Goal: Transaction & Acquisition: Purchase product/service

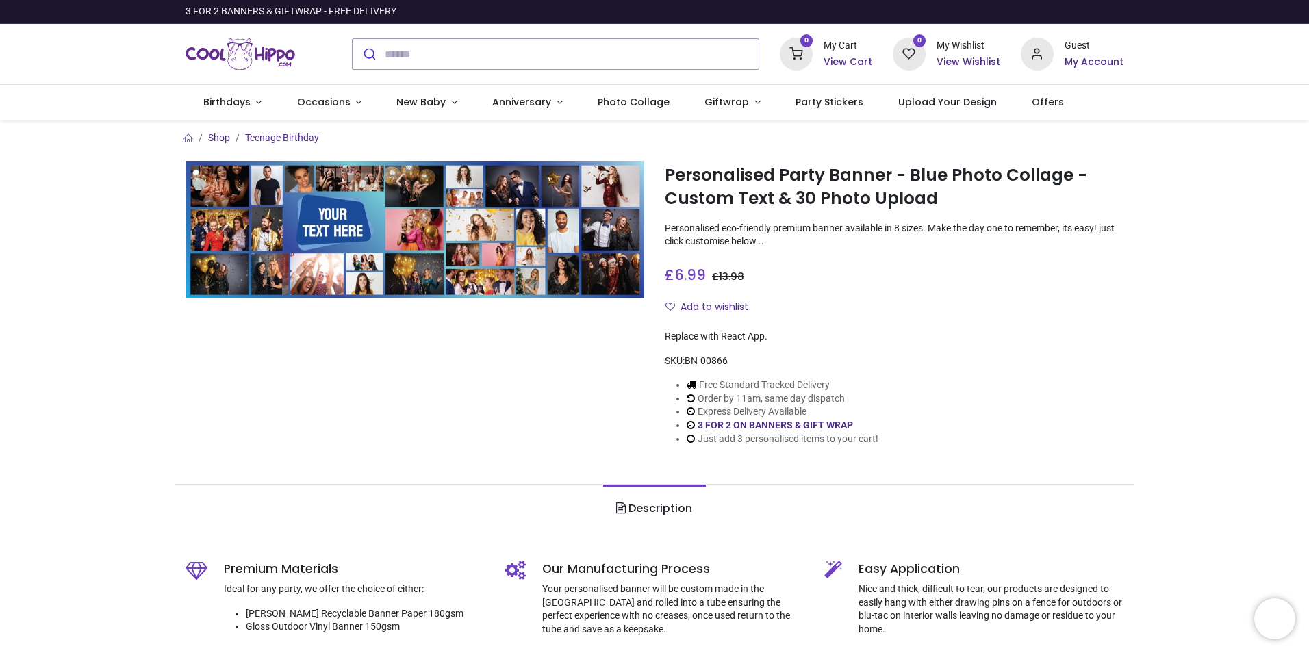
drag, startPoint x: 0, startPoint y: 0, endPoint x: 496, endPoint y: 468, distance: 681.8
click at [478, 489] on ul "Description" at bounding box center [654, 508] width 958 height 49
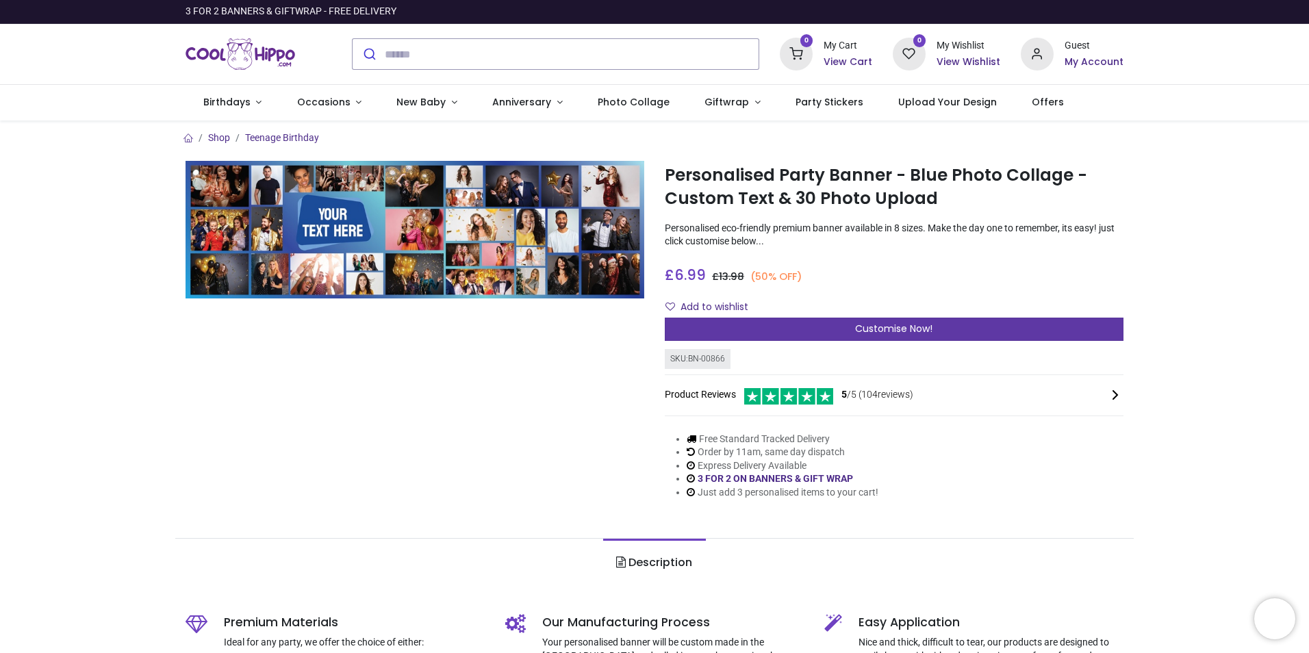
click at [875, 326] on span "Customise Now!" at bounding box center [893, 329] width 77 height 14
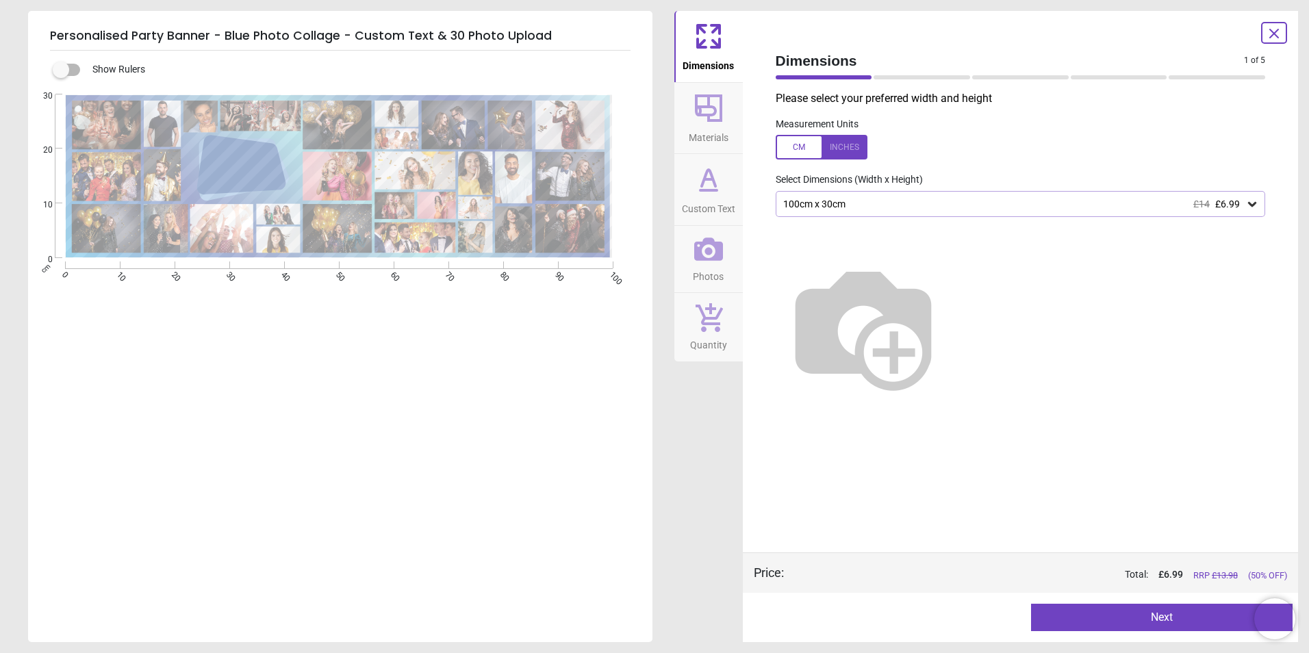
click at [1019, 199] on div "100cm x 30cm £14 £6.99" at bounding box center [1014, 205] width 464 height 12
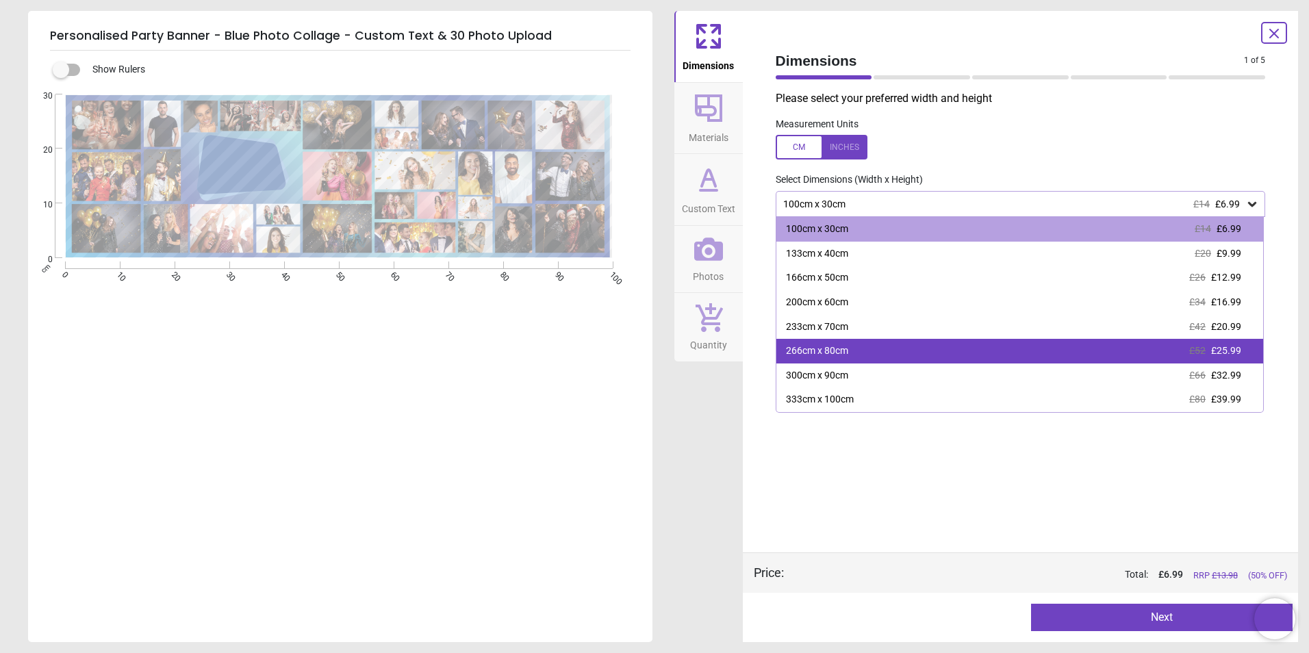
click at [849, 353] on div "266cm x 80cm £52 £25.99" at bounding box center [1019, 351] width 487 height 25
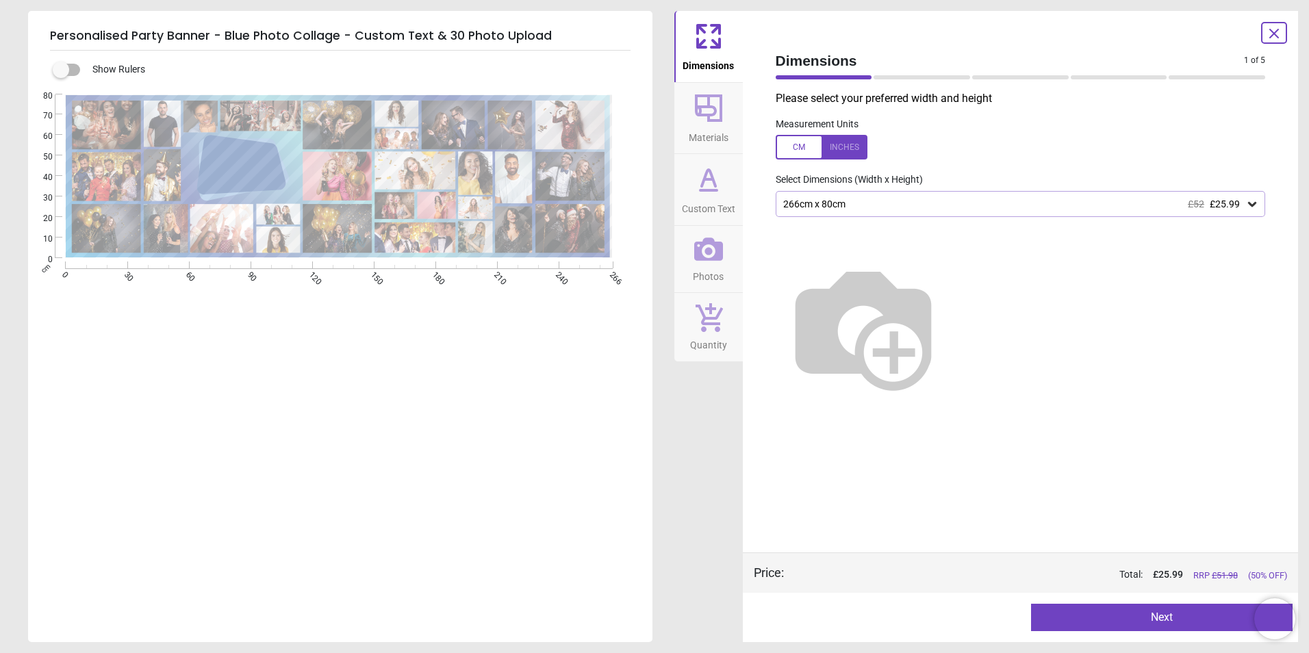
click at [978, 209] on div "266cm x 80cm £52 £25.99" at bounding box center [1014, 205] width 464 height 12
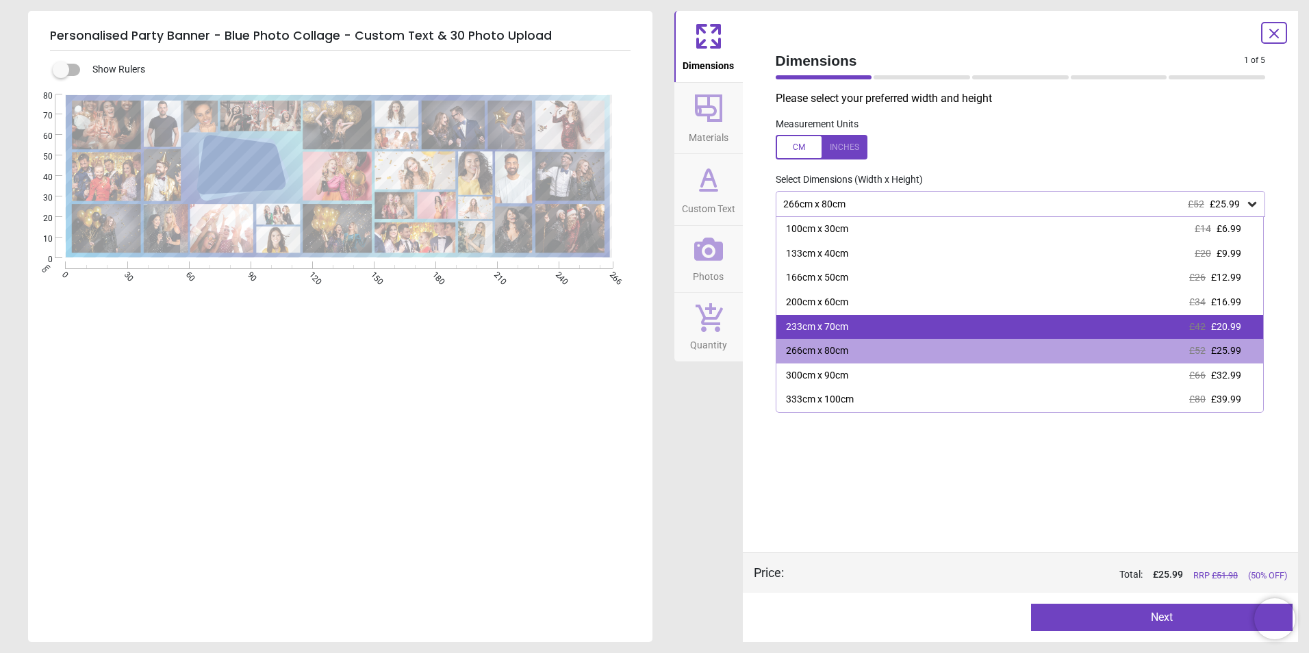
click at [897, 324] on div "233cm x 70cm £42 £20.99" at bounding box center [1019, 327] width 487 height 25
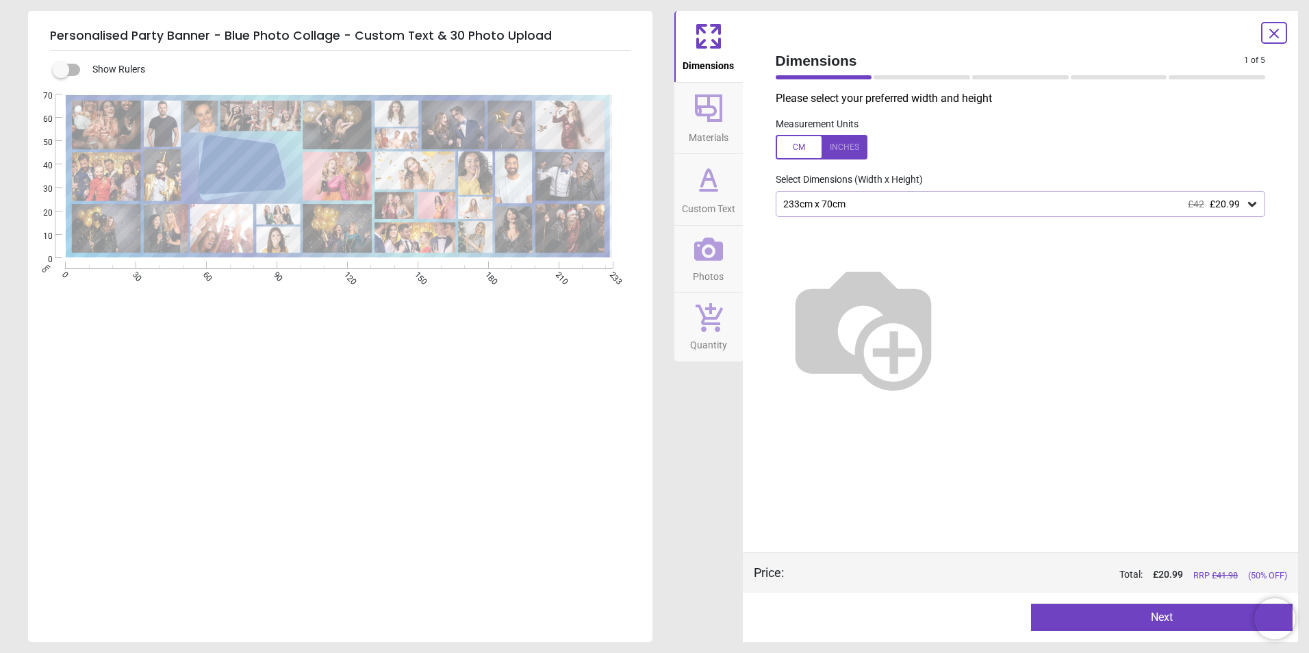
click at [1264, 34] on div at bounding box center [1274, 33] width 26 height 22
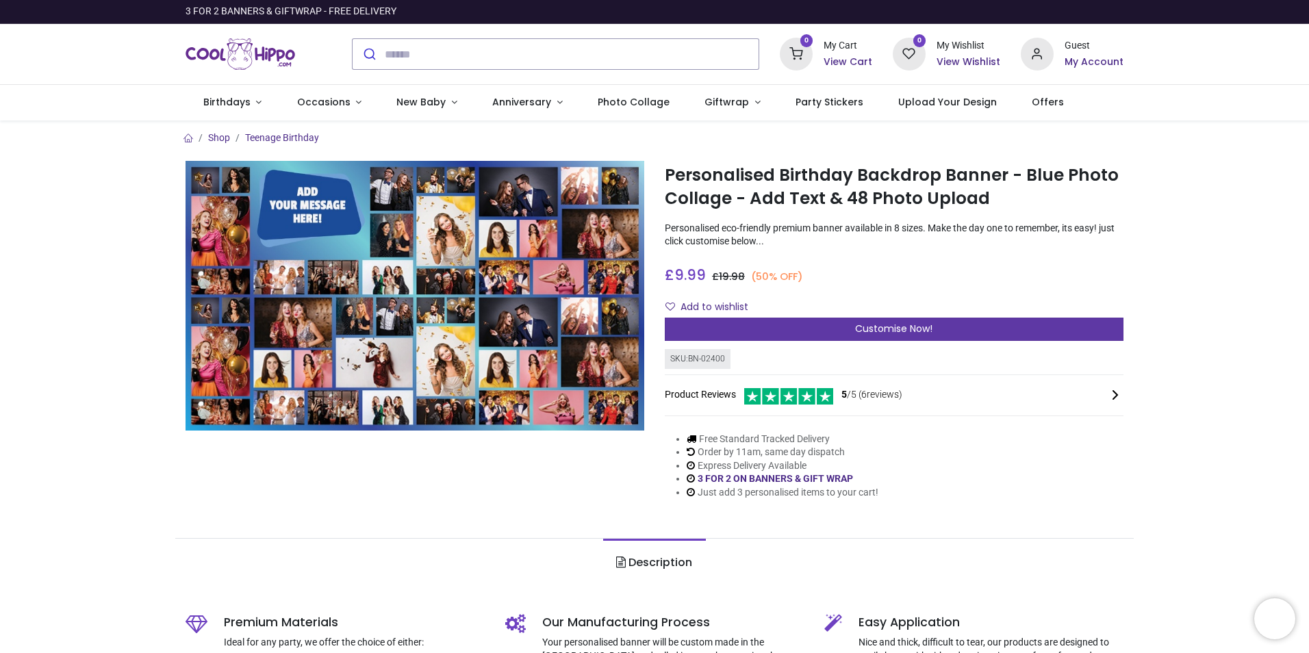
click at [902, 324] on span "Customise Now!" at bounding box center [893, 329] width 77 height 14
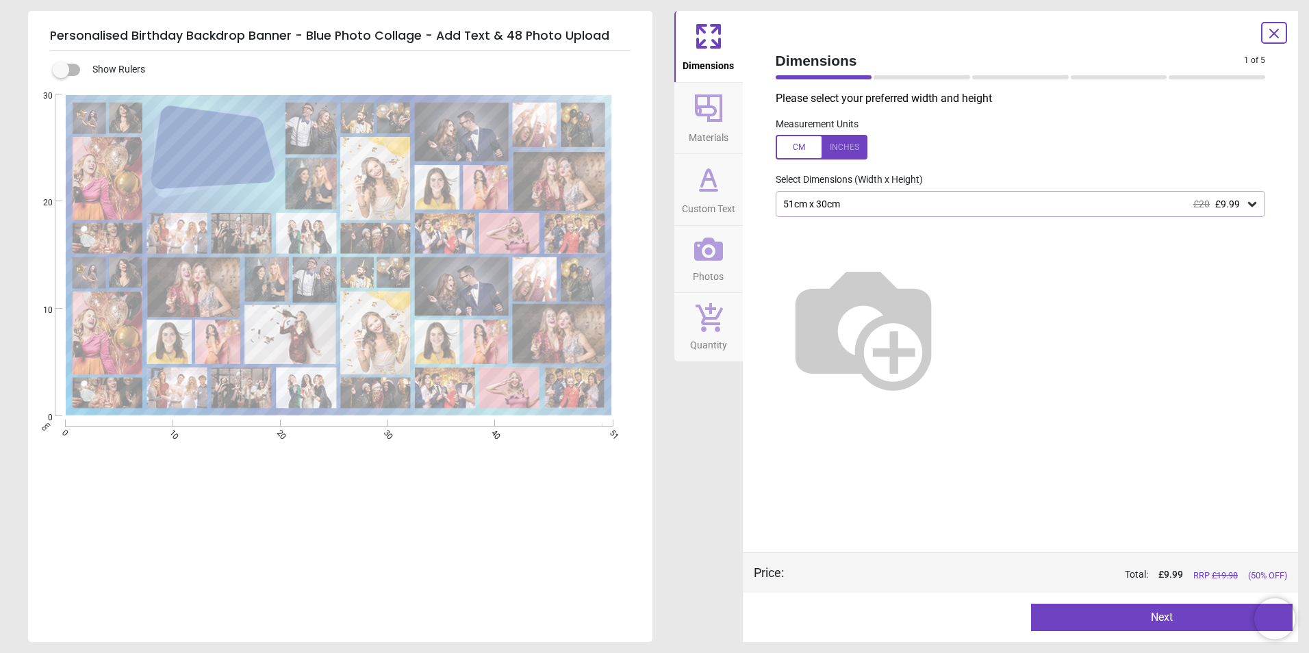
click at [913, 210] on div "51cm x 30cm £20 £9.99" at bounding box center [1014, 205] width 464 height 12
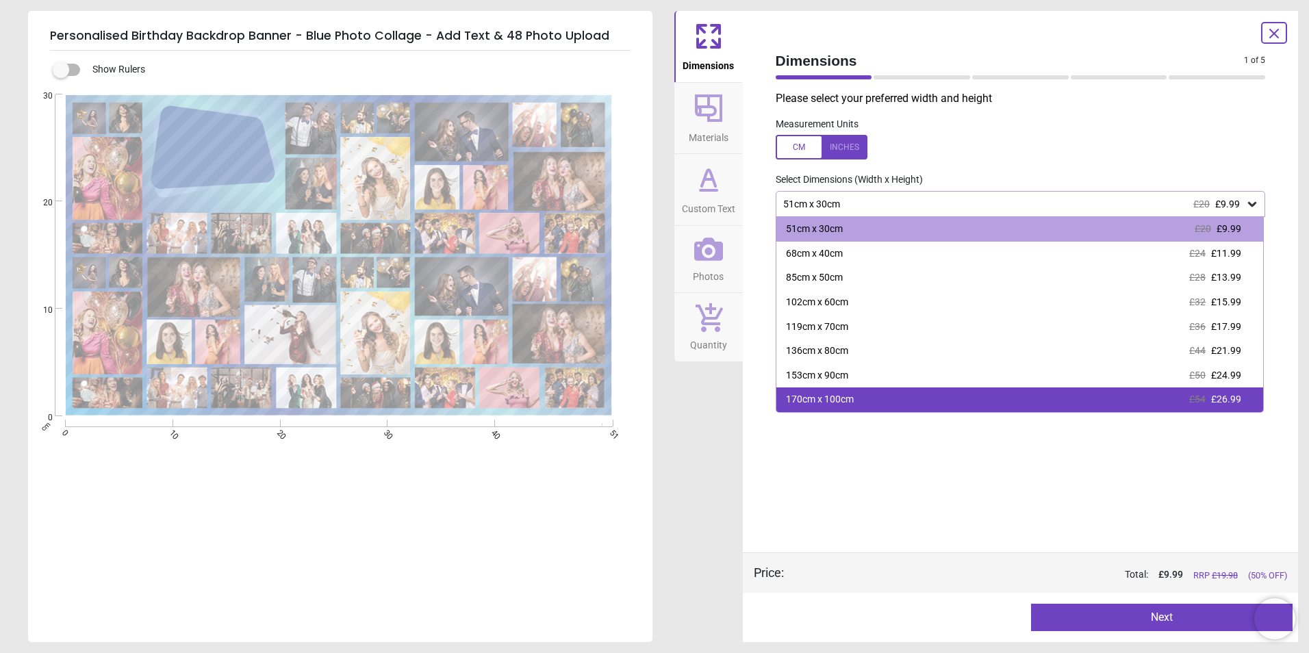
click at [812, 399] on div "170cm x 100cm" at bounding box center [820, 400] width 68 height 14
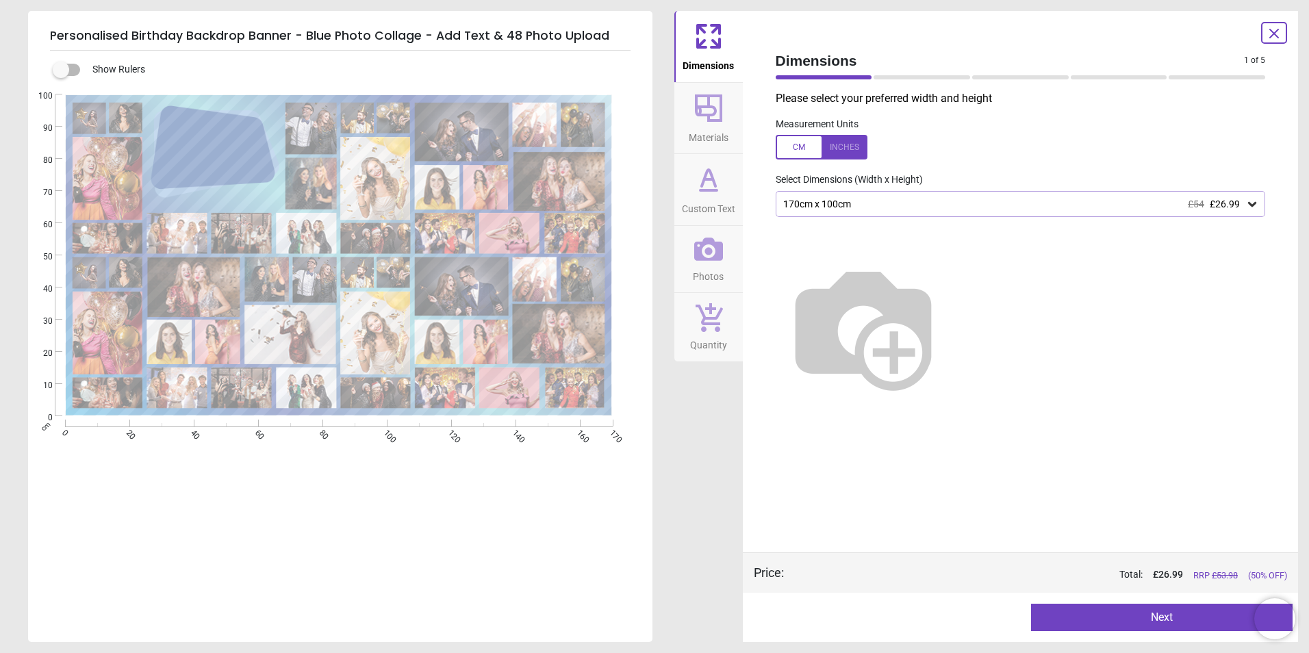
click at [1145, 624] on button "Next" at bounding box center [1161, 617] width 261 height 27
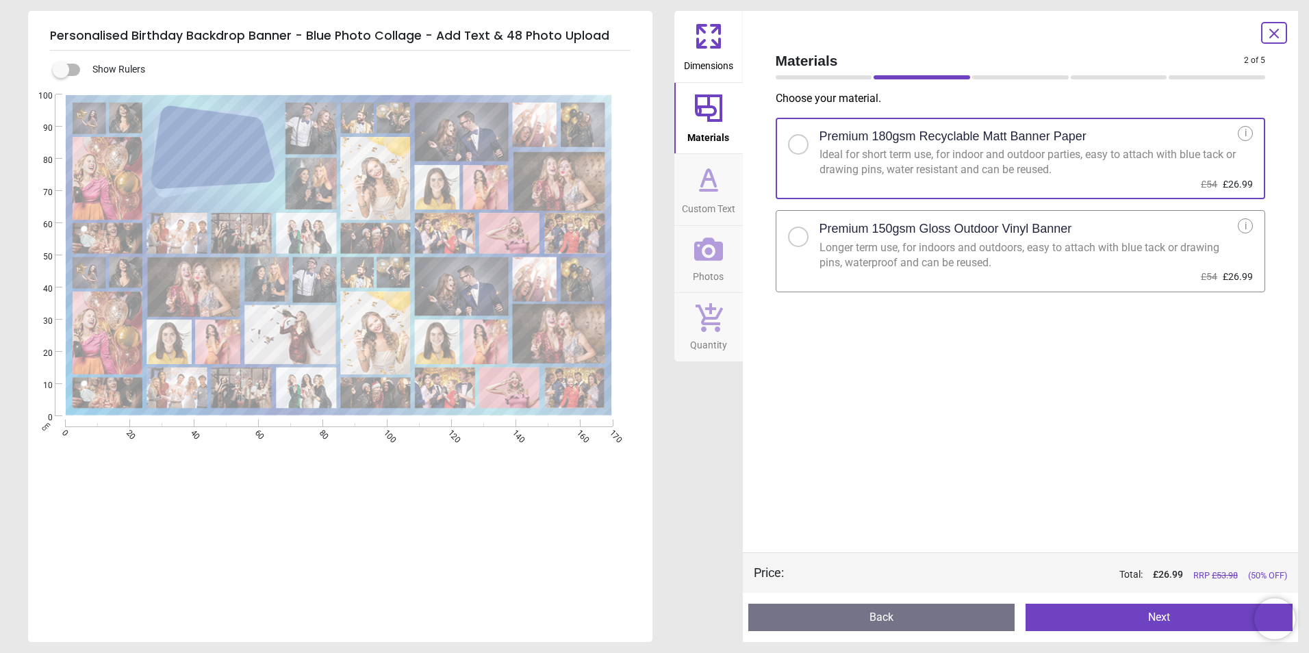
click at [969, 229] on h2 "Premium 150gsm Gloss Outdoor Vinyl Banner" at bounding box center [945, 228] width 253 height 17
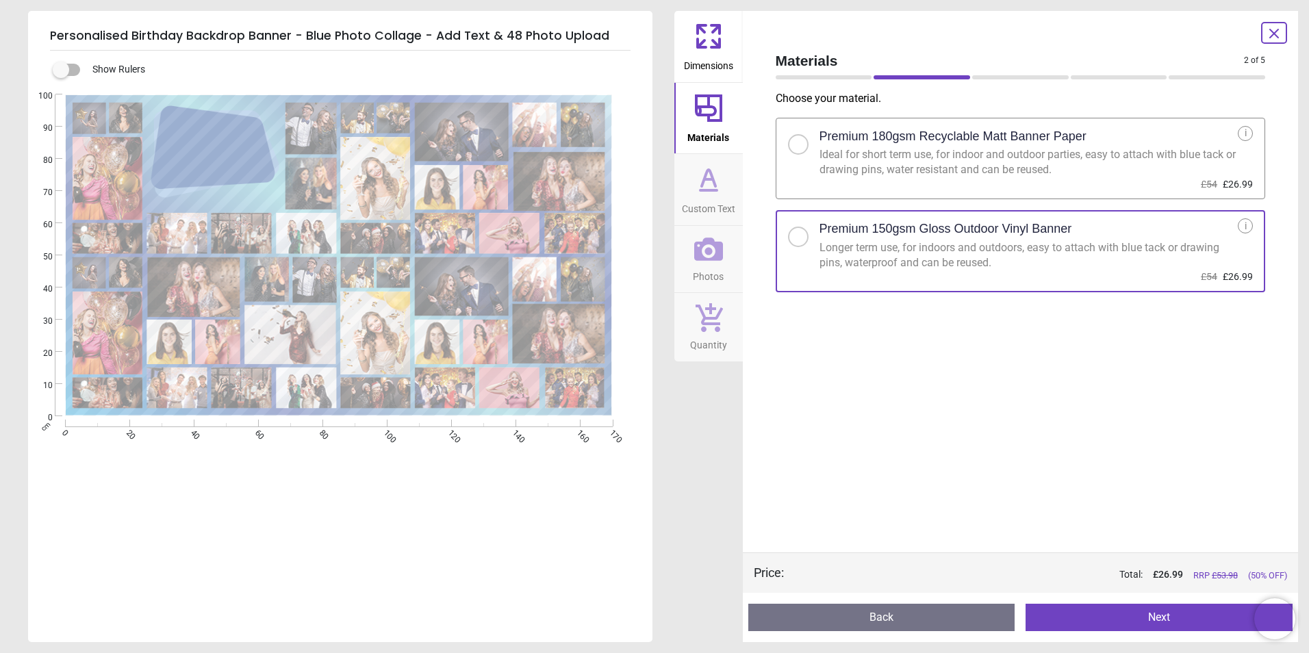
click at [1154, 622] on button "Next" at bounding box center [1158, 617] width 267 height 27
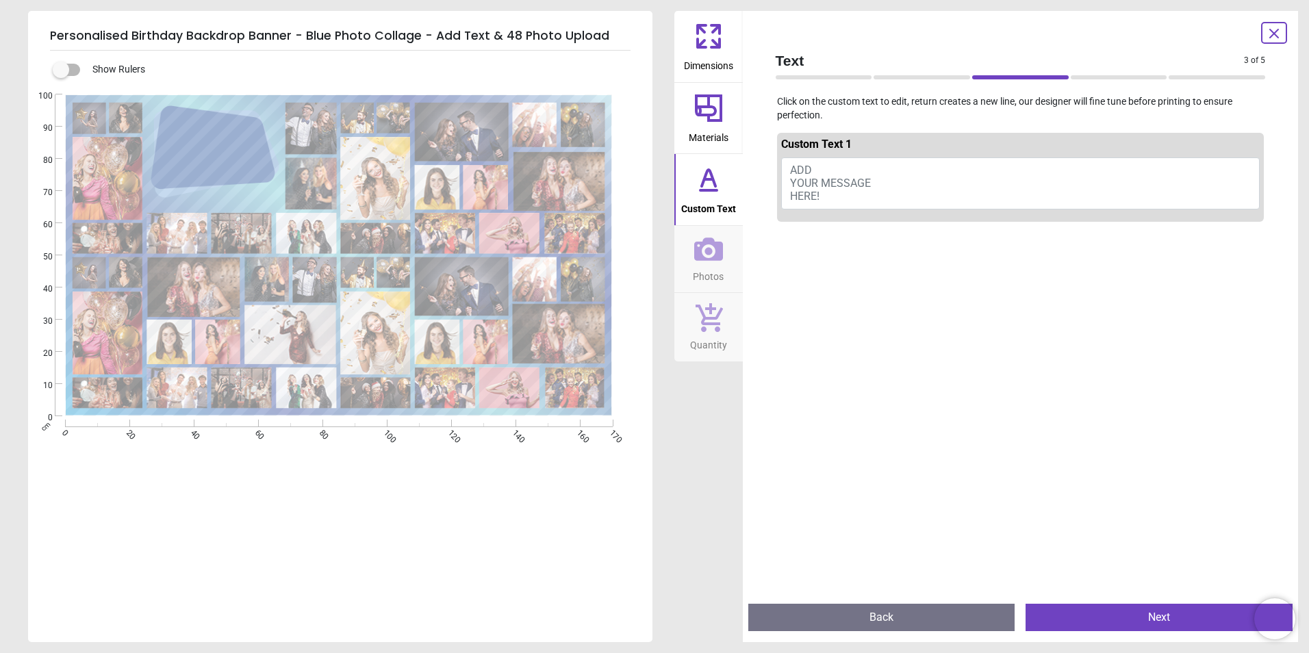
click at [876, 178] on button "ADD YOUR MESSAGE HERE!" at bounding box center [1020, 183] width 479 height 52
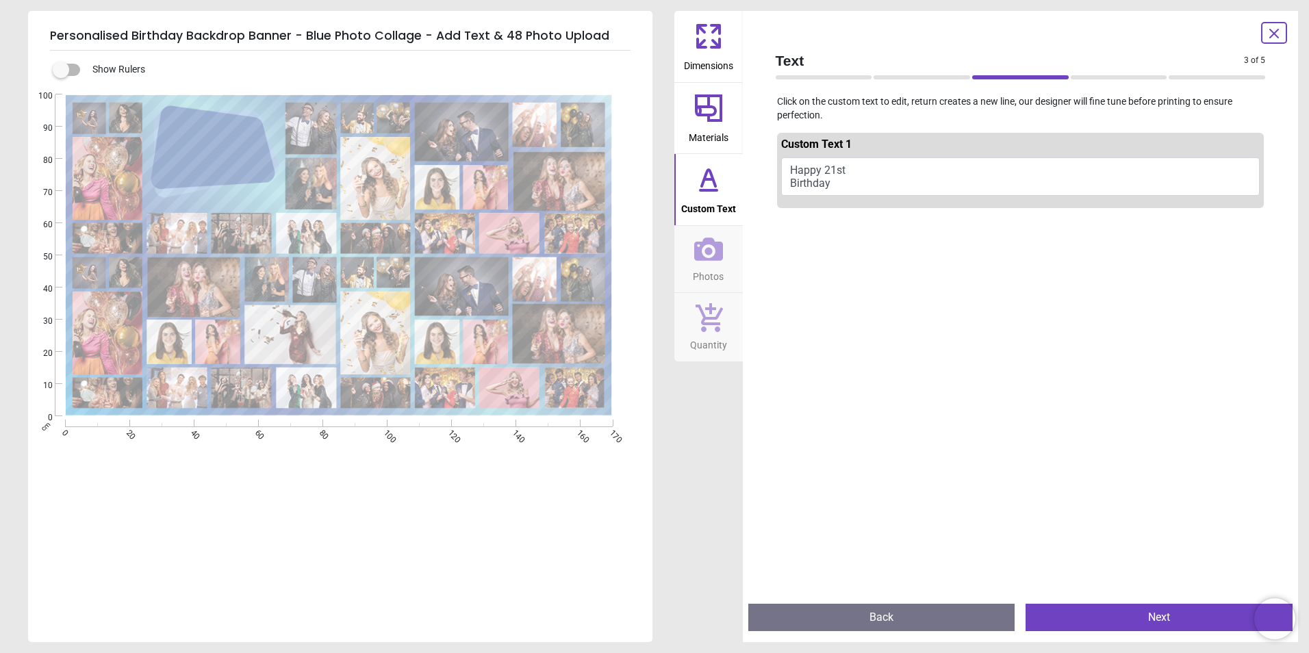
scroll to position [1, 0]
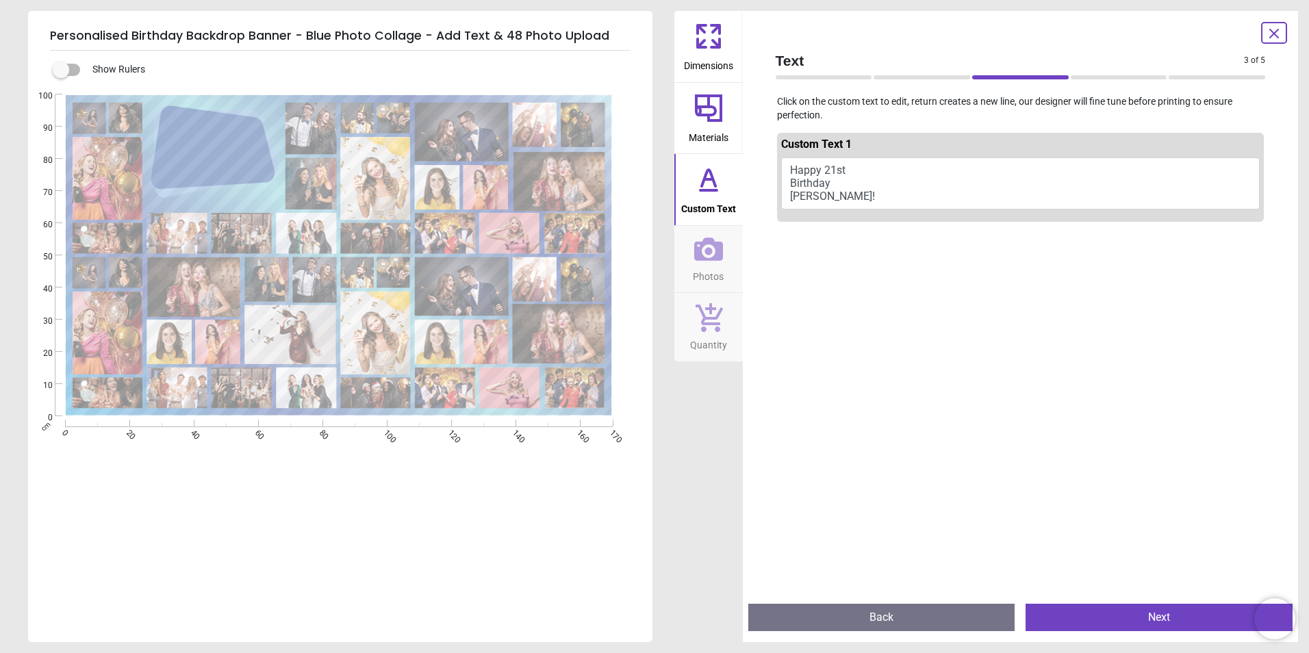
type textarea "**********"
click at [515, 501] on div "**********" at bounding box center [339, 420] width 622 height 653
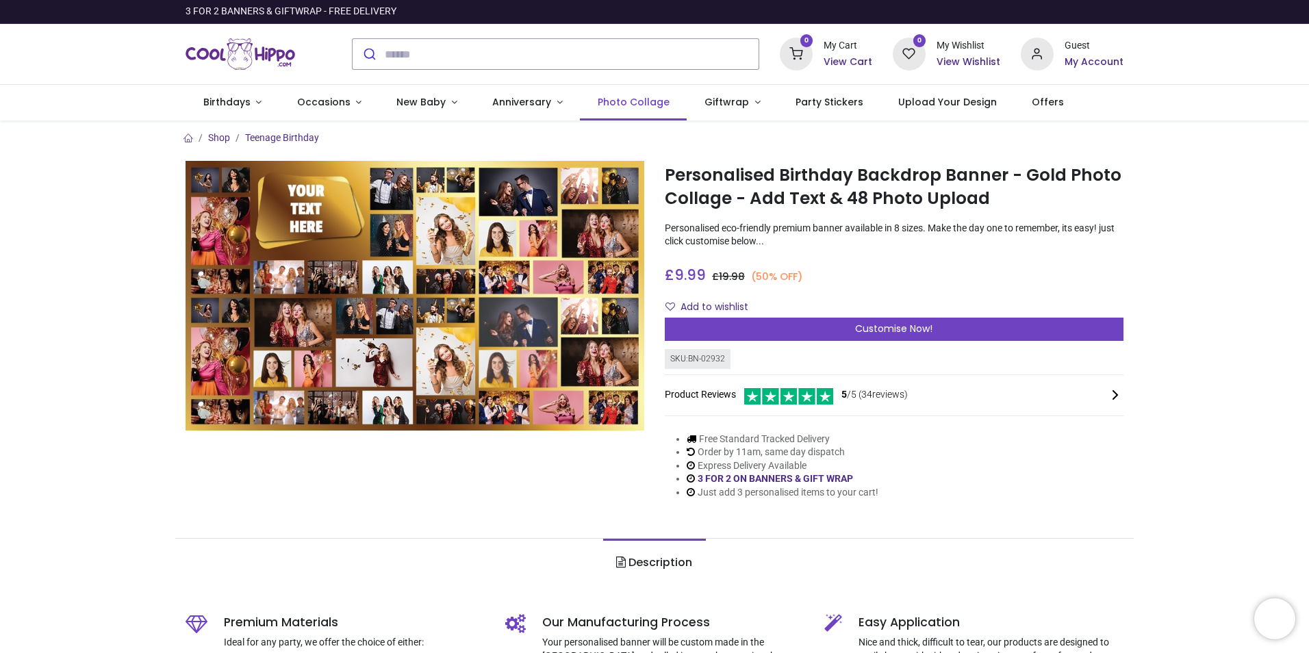
click at [629, 101] on span "Photo Collage" at bounding box center [634, 102] width 72 height 14
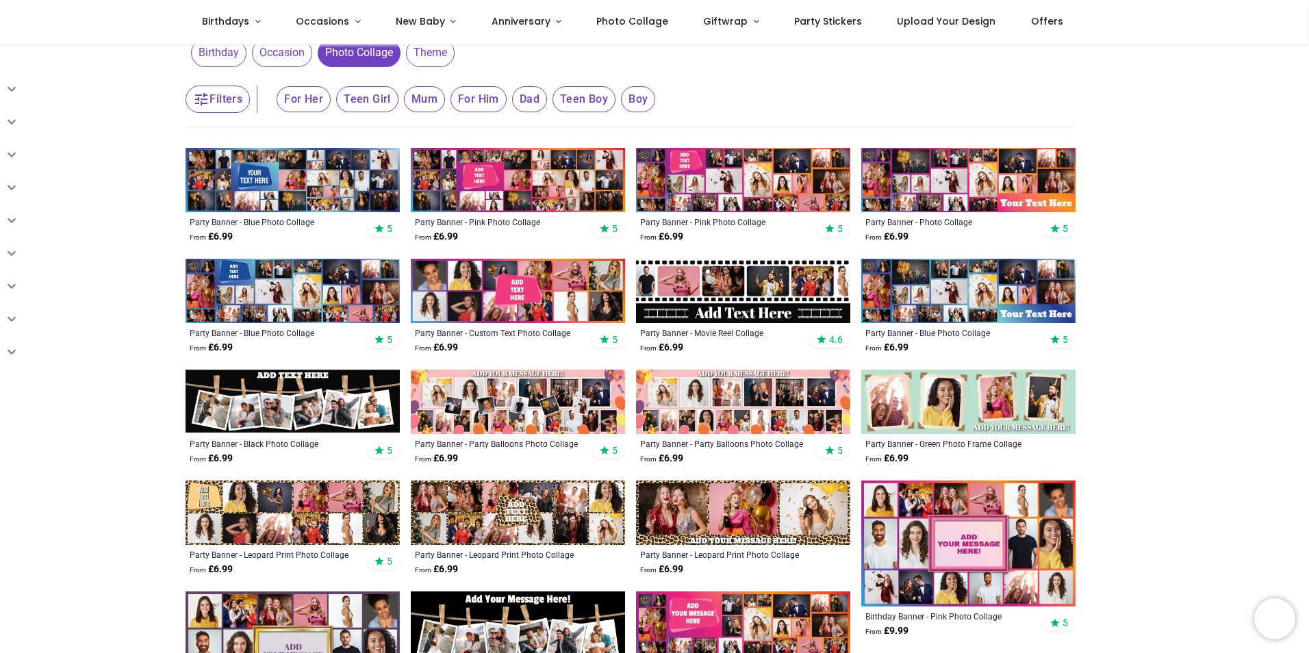
scroll to position [548, 0]
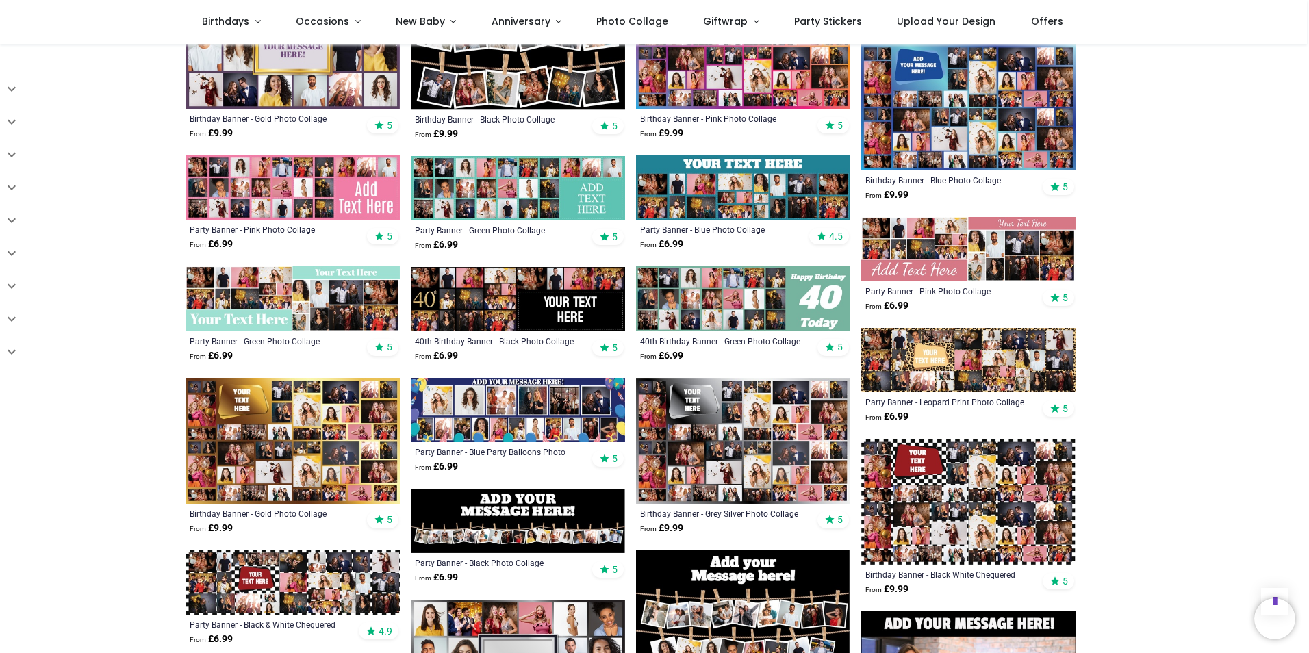
scroll to position [685, 0]
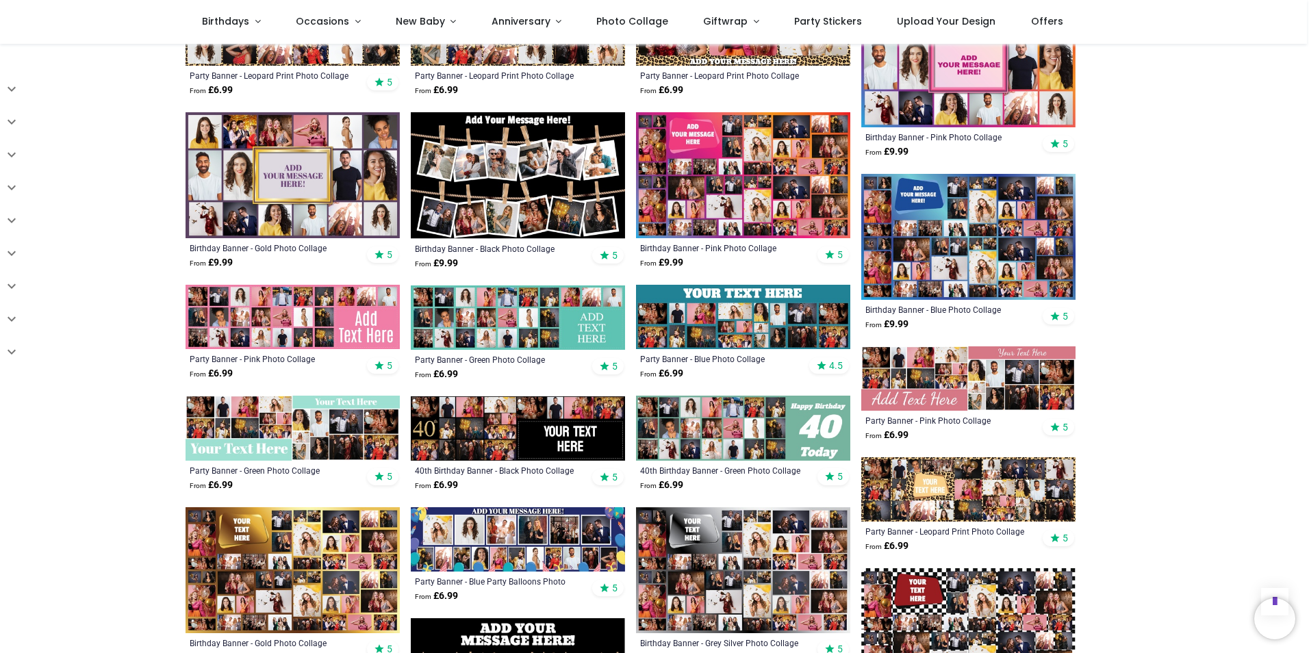
click at [763, 598] on img at bounding box center [743, 570] width 214 height 126
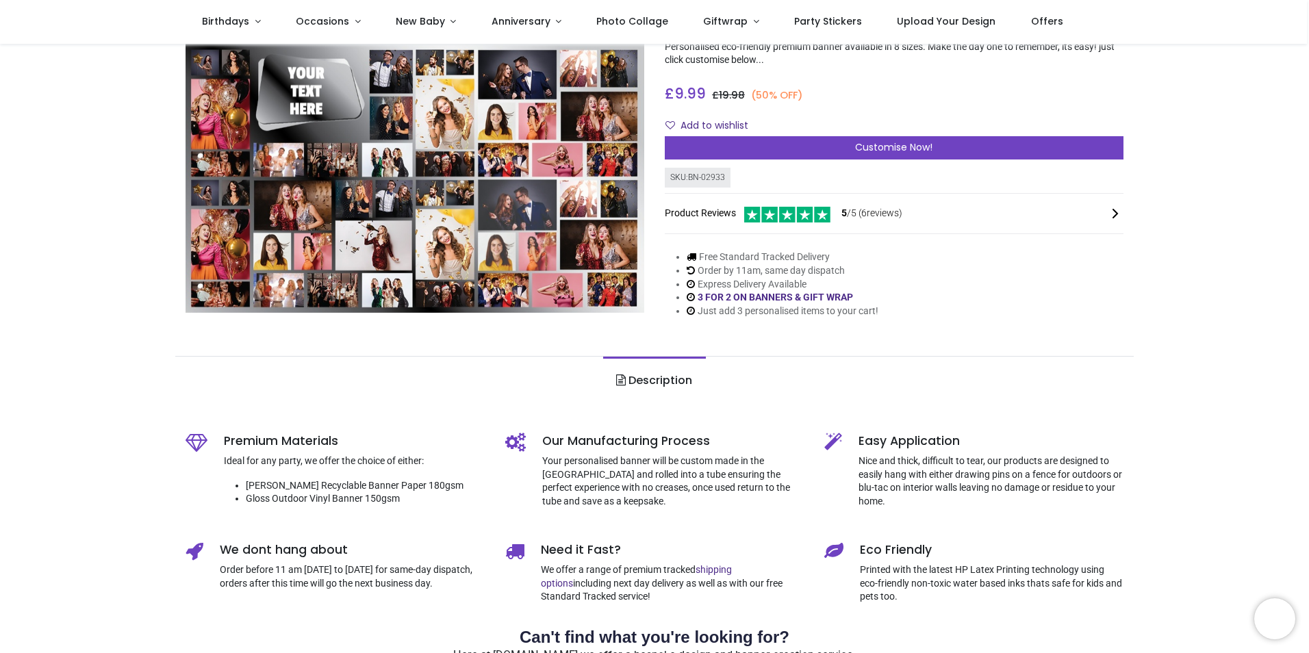
scroll to position [137, 0]
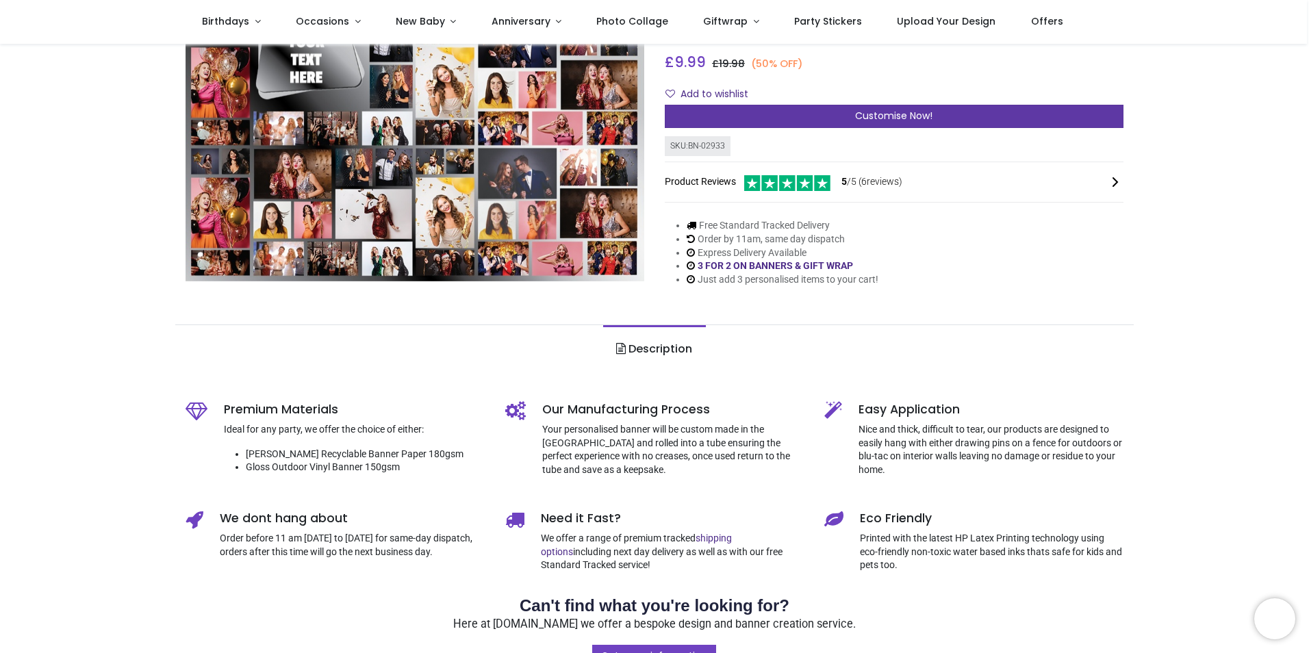
click at [855, 115] on span "Customise Now!" at bounding box center [893, 116] width 77 height 14
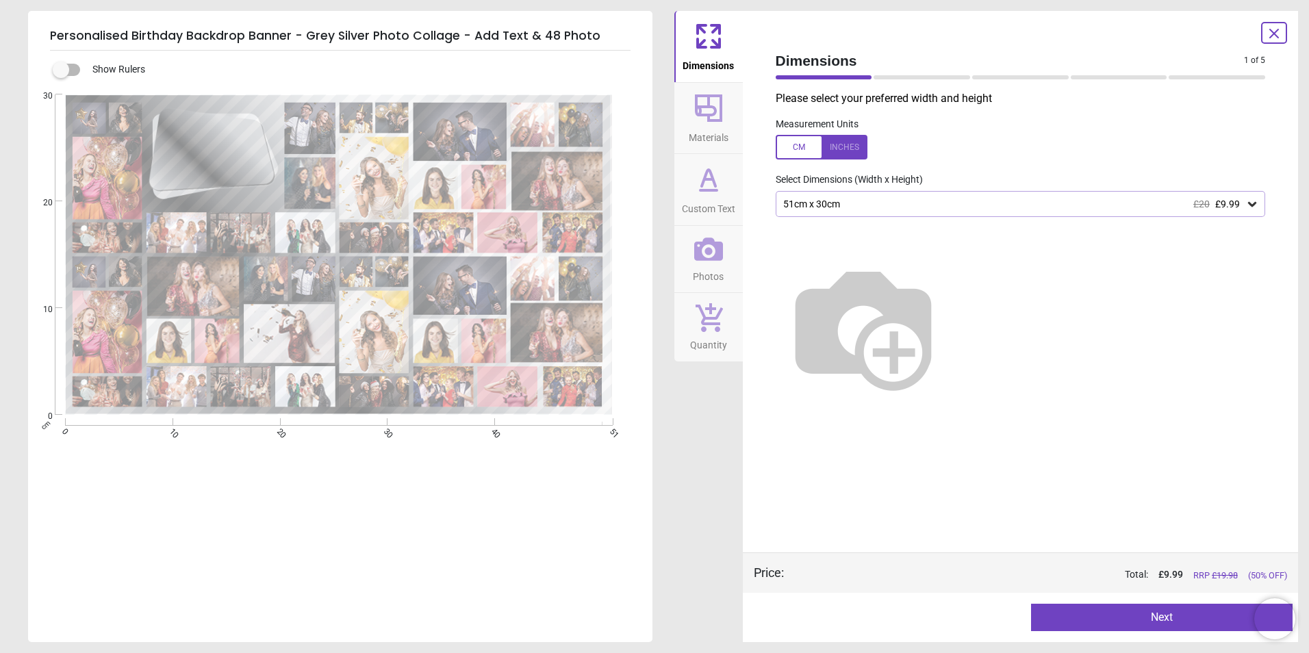
click at [958, 205] on div "51cm x 30cm £20 £9.99" at bounding box center [1014, 205] width 464 height 12
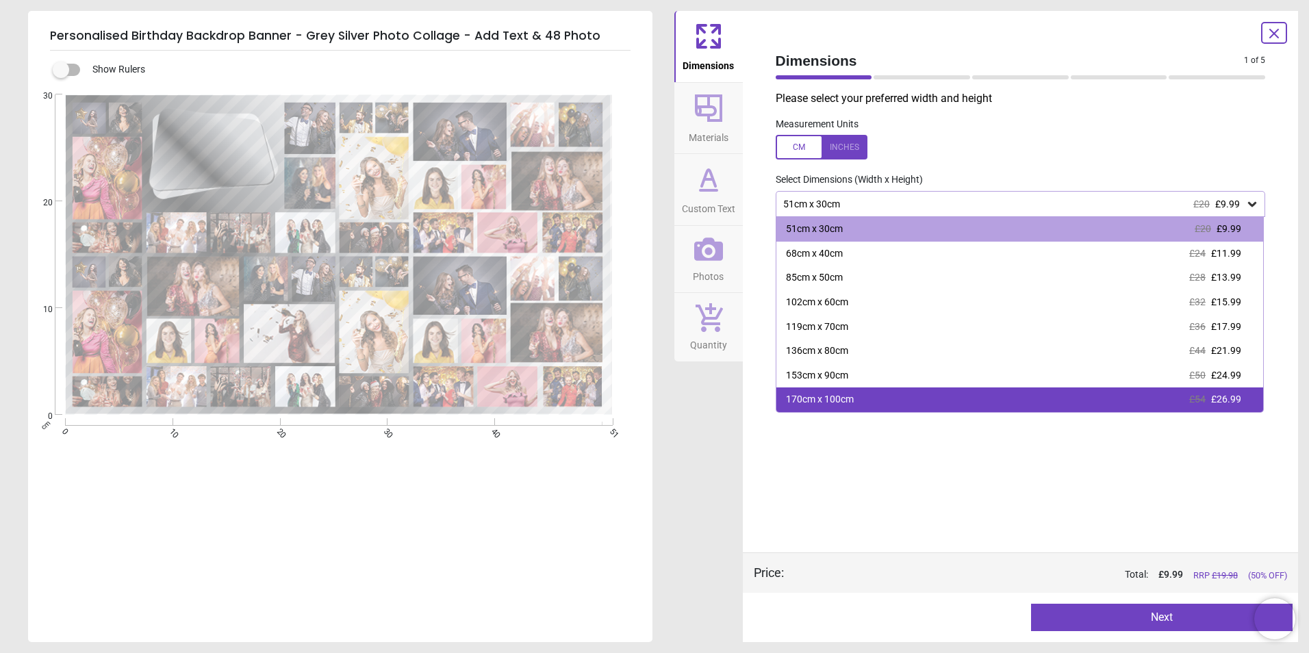
click at [856, 403] on div "170cm x 100cm £54 £26.99" at bounding box center [1019, 399] width 487 height 25
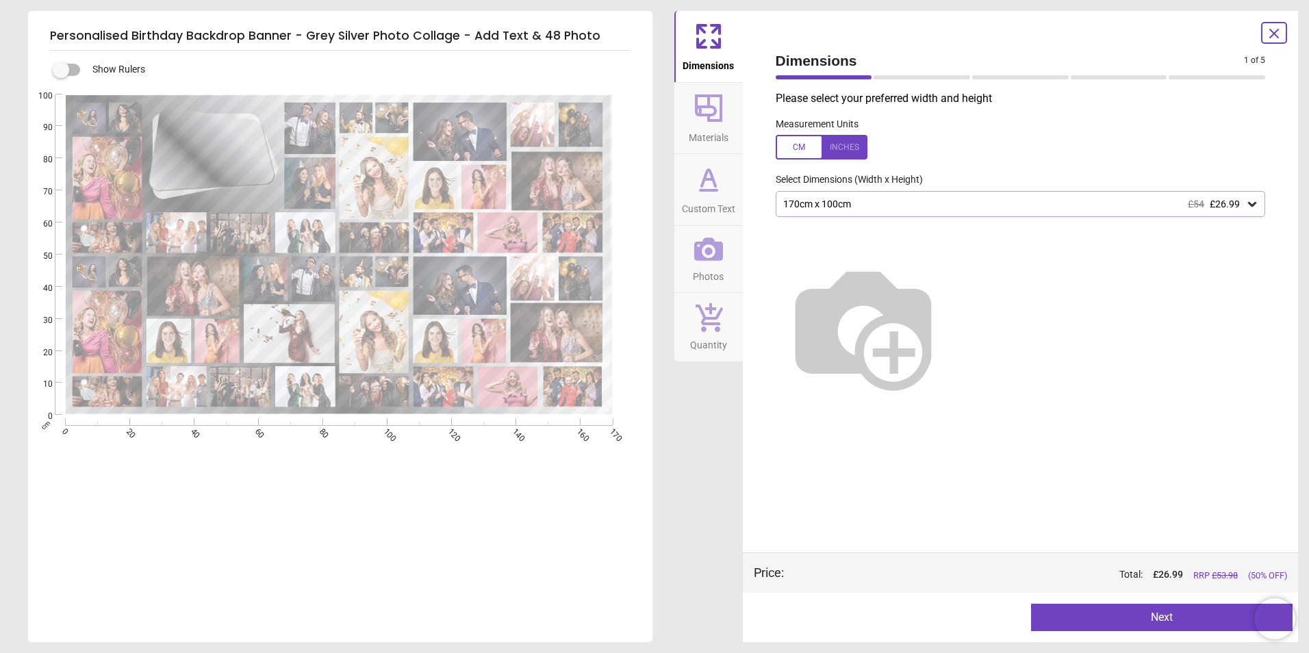
click at [1153, 615] on button "Next" at bounding box center [1161, 617] width 261 height 27
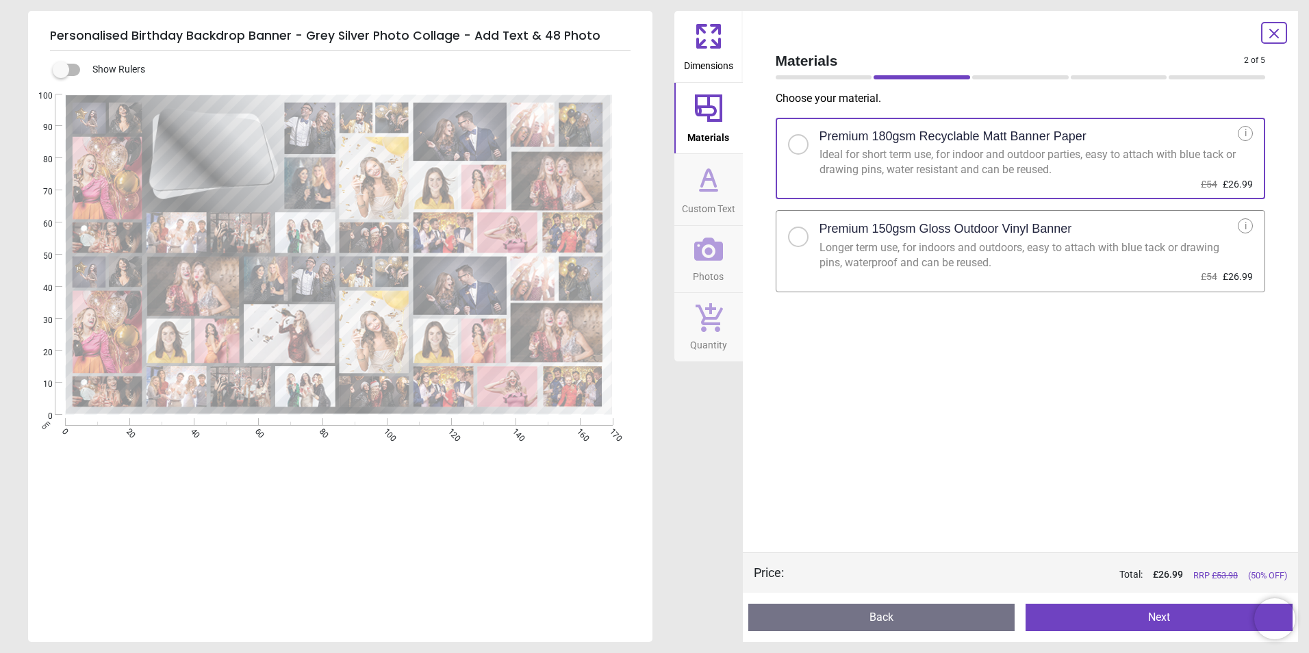
click at [1006, 258] on div "Longer term use, for indoors and outdoors, easy to attach with blue tack or dra…" at bounding box center [1028, 255] width 419 height 31
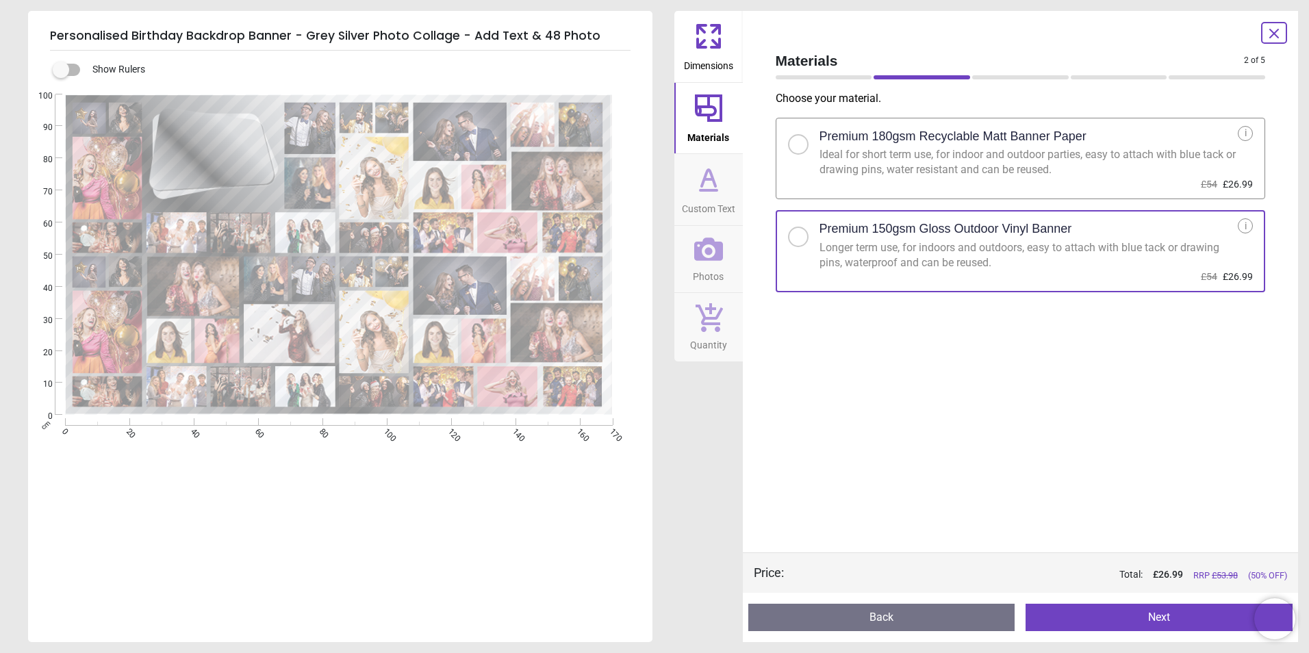
click at [1122, 617] on button "Next" at bounding box center [1158, 617] width 267 height 27
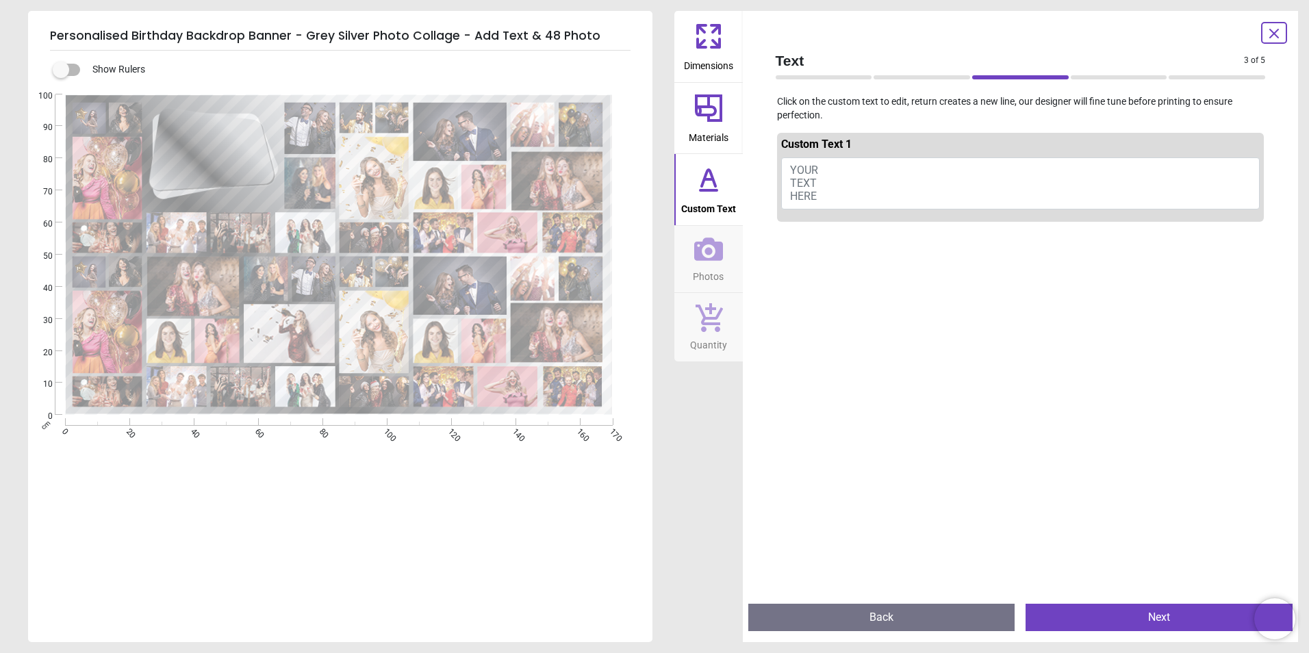
click at [849, 170] on button "YOUR TEXT HERE" at bounding box center [1020, 183] width 479 height 52
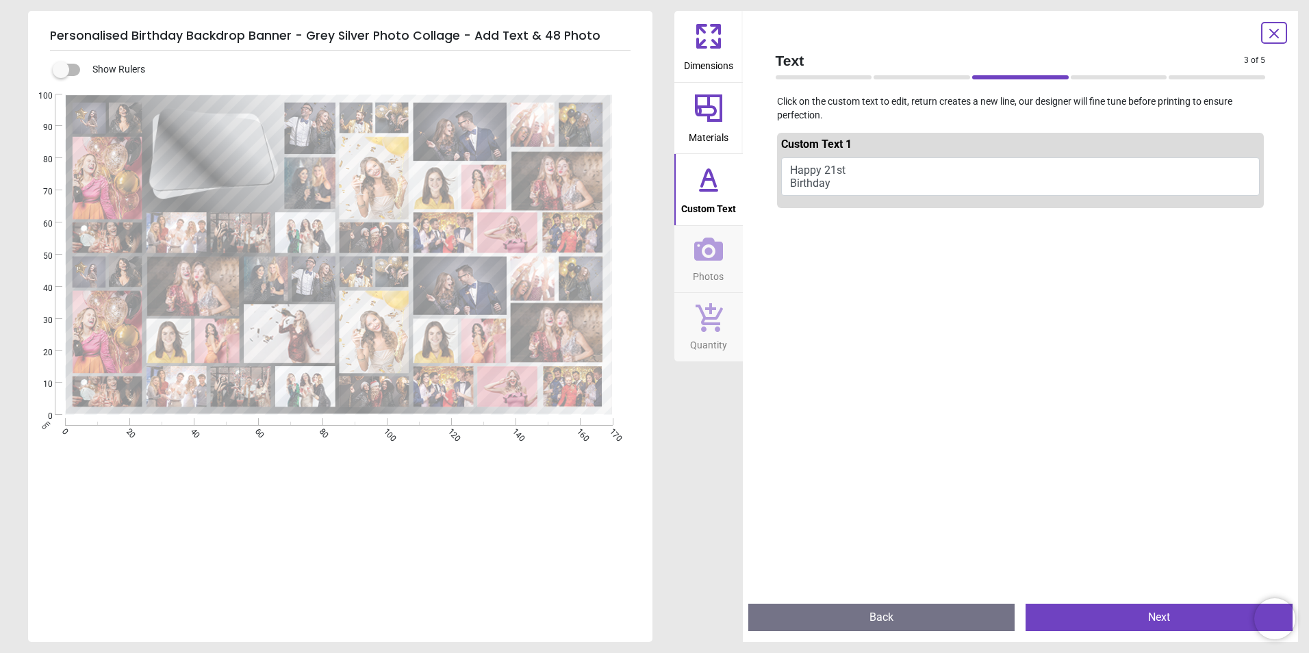
scroll to position [1, 0]
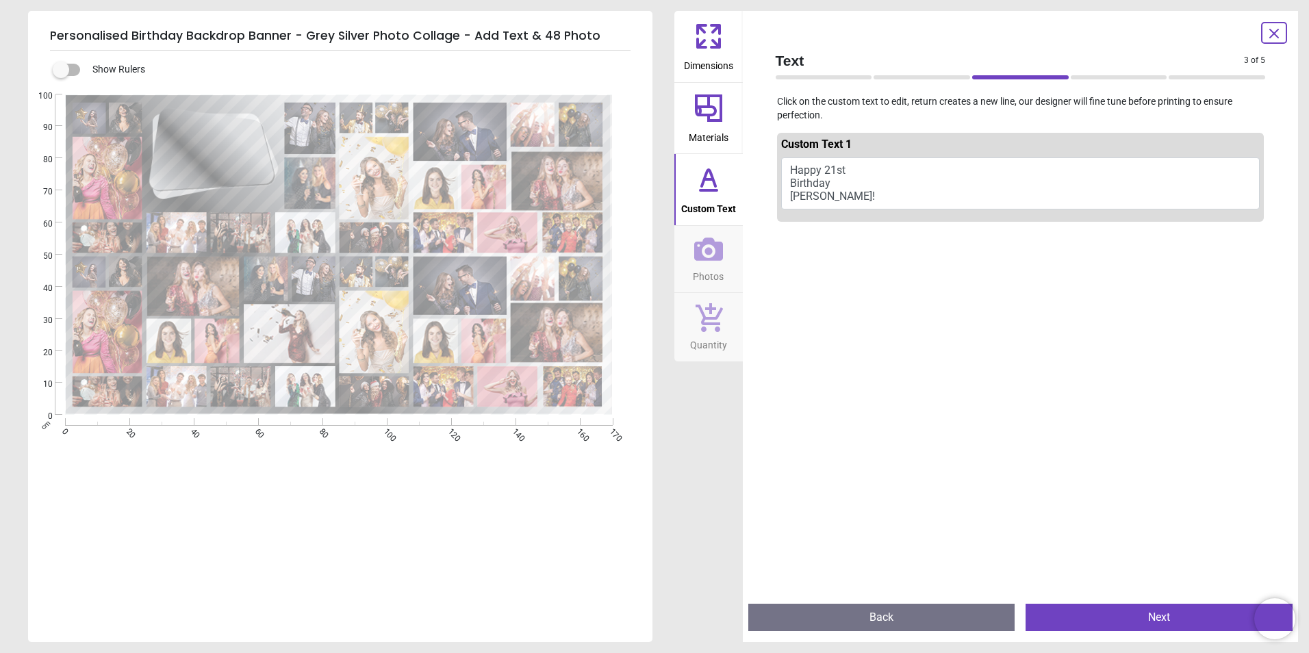
type textarea "**********"
click at [526, 504] on div "**********" at bounding box center [339, 420] width 622 height 653
click at [1119, 606] on button "Next" at bounding box center [1158, 617] width 267 height 27
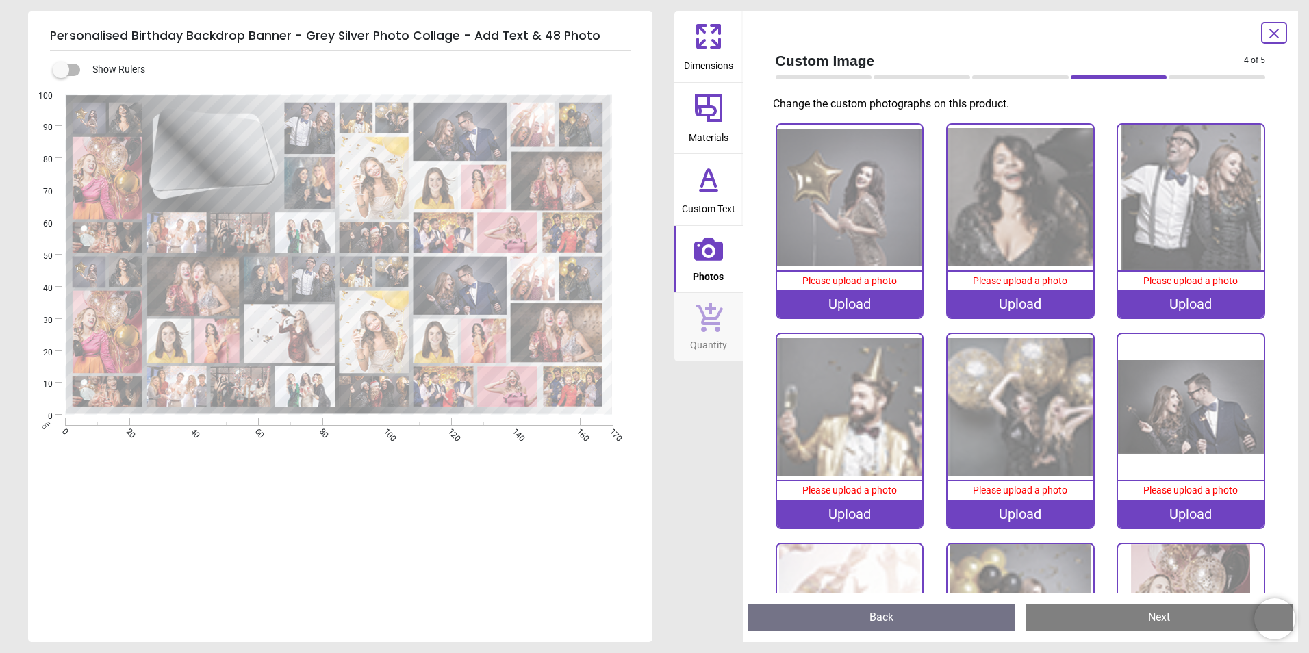
click at [851, 302] on div "Upload" at bounding box center [850, 303] width 146 height 27
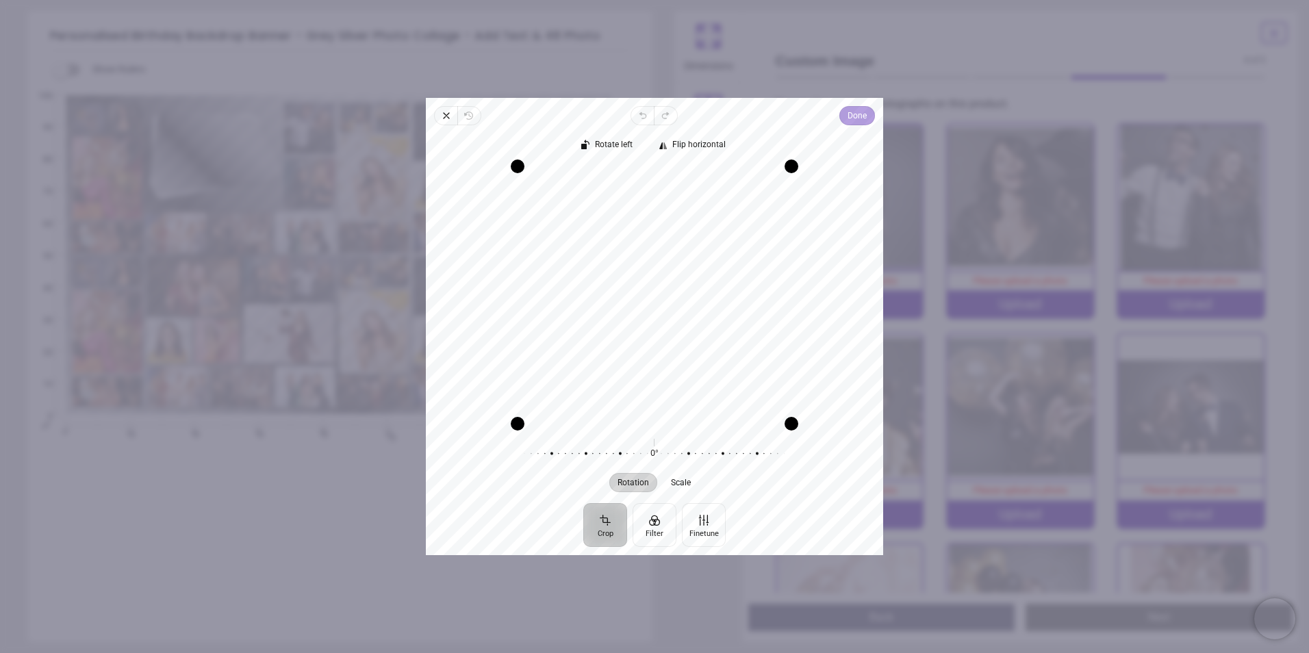
click at [858, 118] on span "Done" at bounding box center [856, 115] width 19 height 16
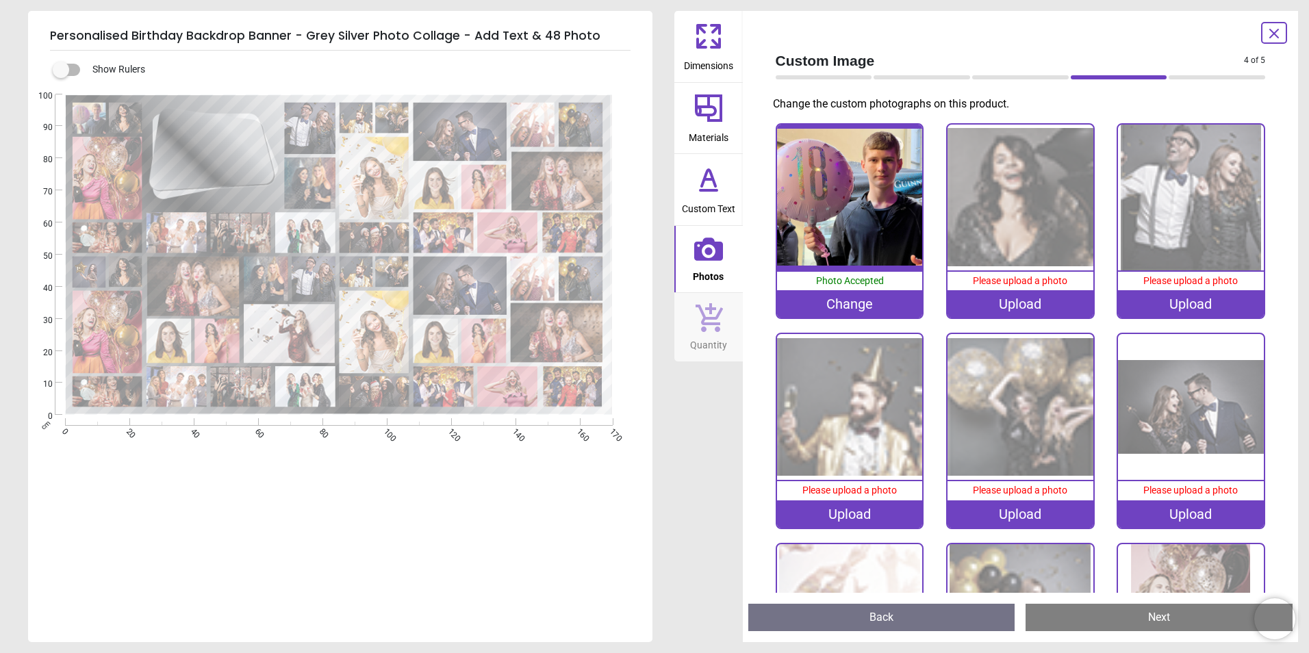
click at [1019, 299] on div "Upload" at bounding box center [1020, 303] width 146 height 27
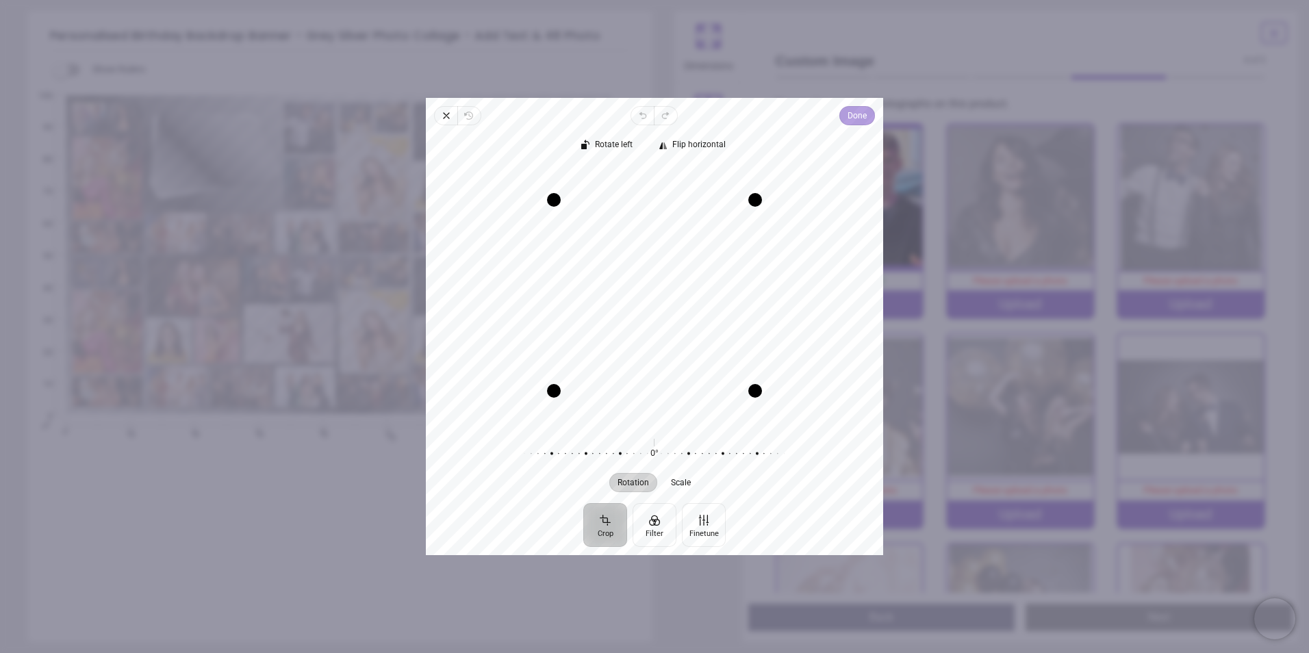
click at [856, 121] on span "Done" at bounding box center [856, 115] width 19 height 16
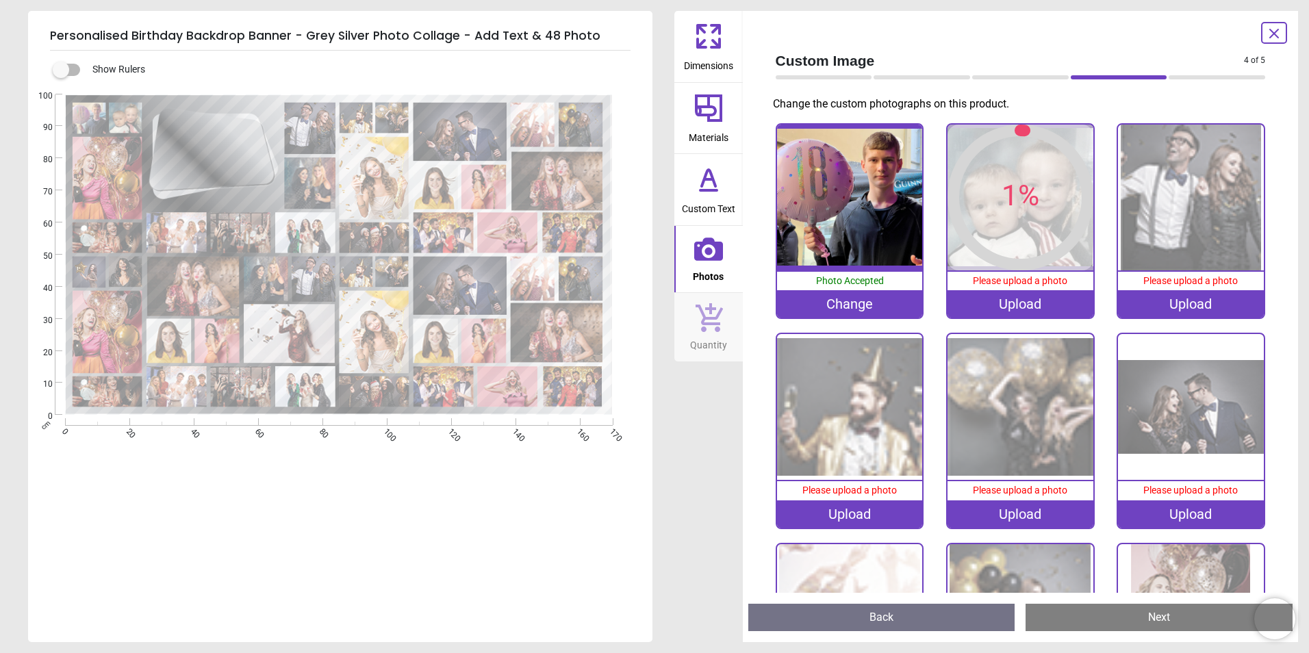
click at [1221, 305] on div "Upload" at bounding box center [1191, 303] width 146 height 27
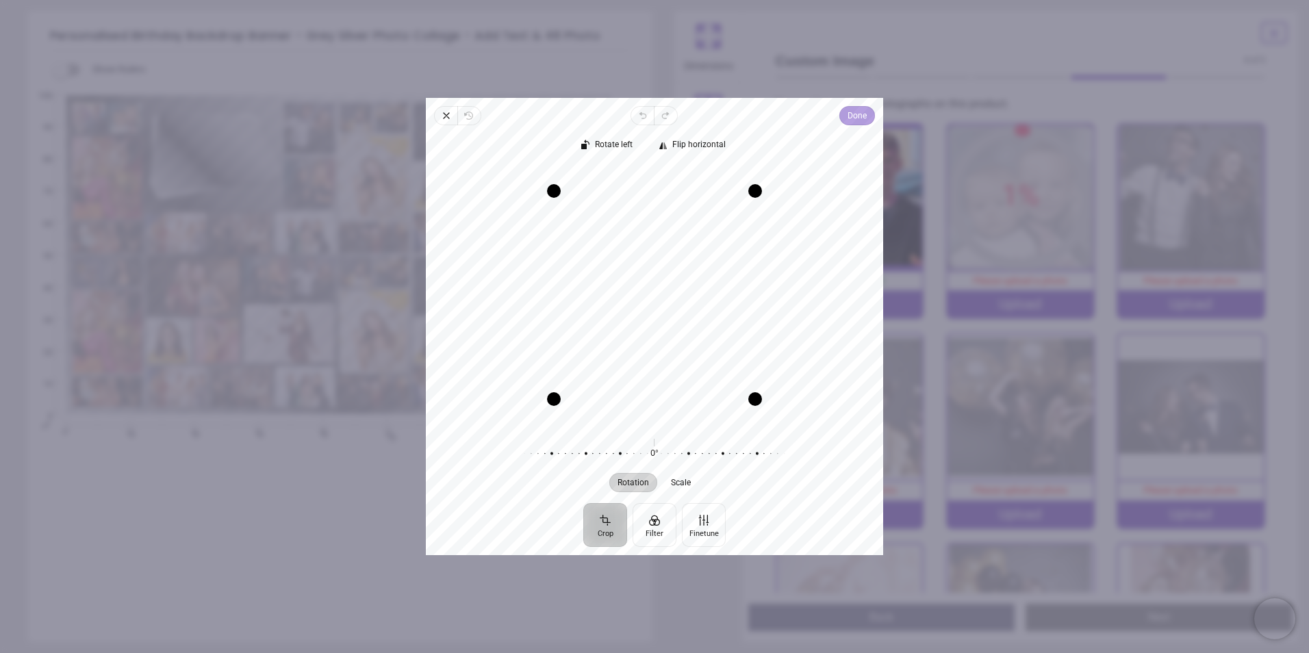
click at [840, 114] on button "Done" at bounding box center [857, 115] width 36 height 19
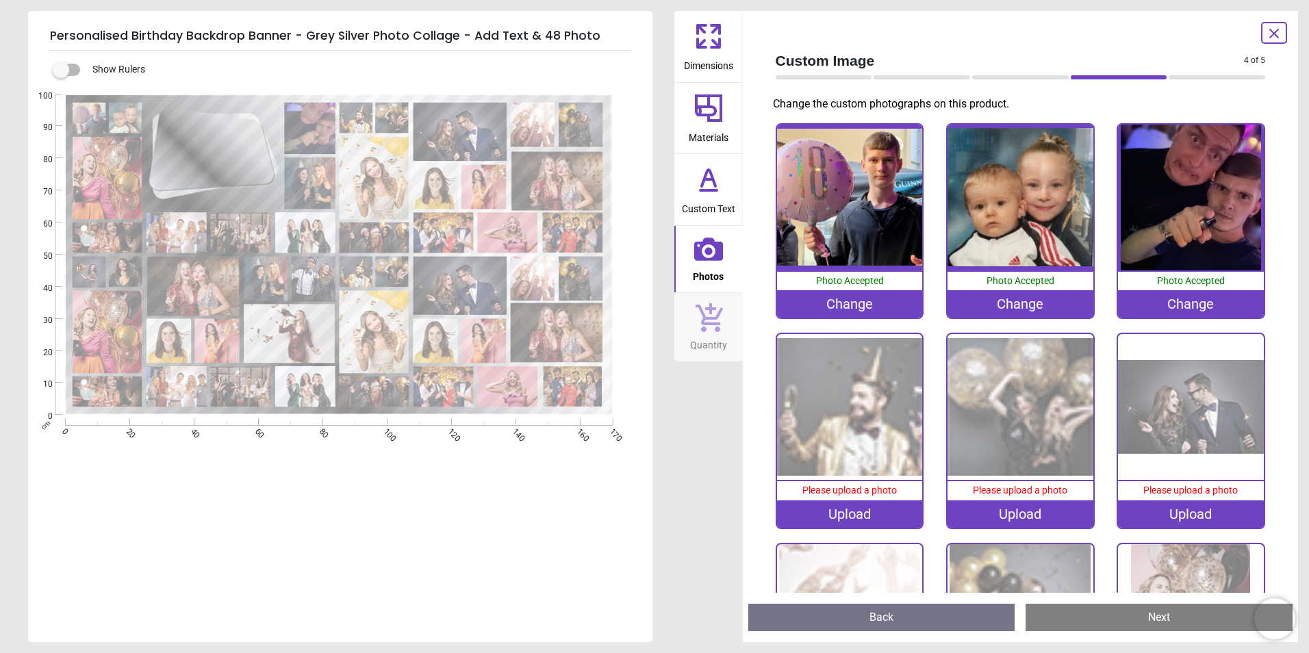
click at [882, 511] on div "Upload" at bounding box center [850, 513] width 146 height 27
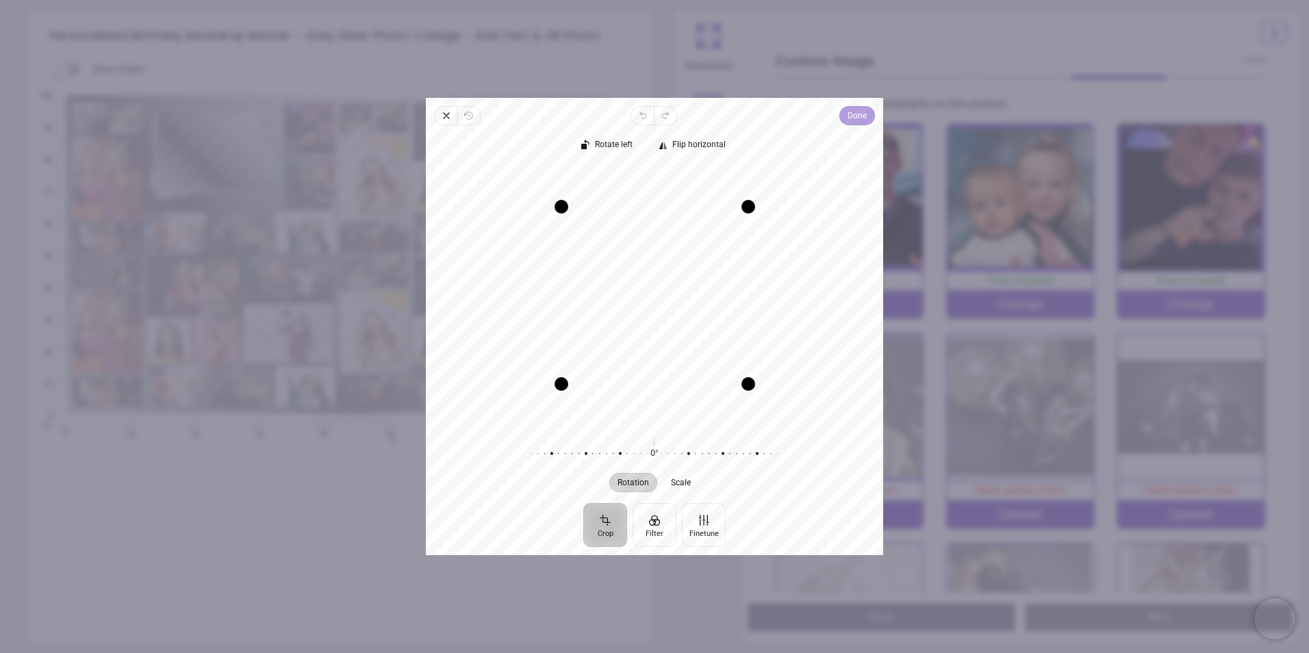
click at [862, 120] on span "Done" at bounding box center [856, 115] width 19 height 16
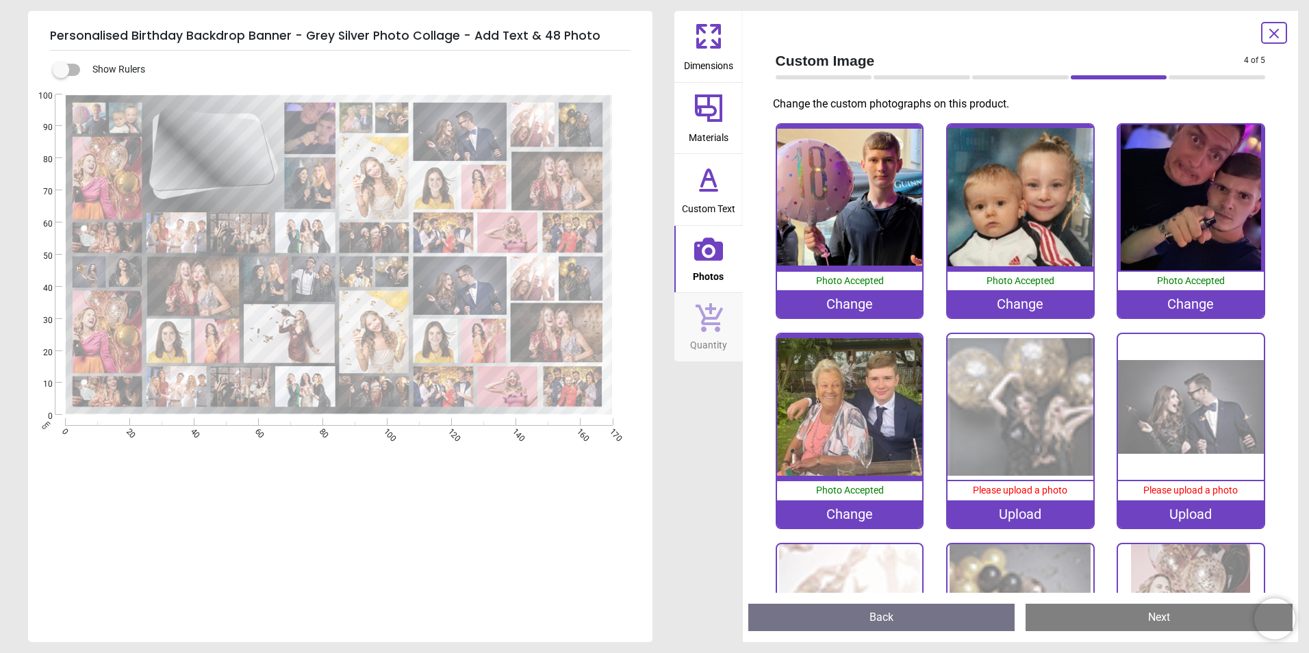
click at [1020, 507] on div "Upload" at bounding box center [1020, 513] width 146 height 27
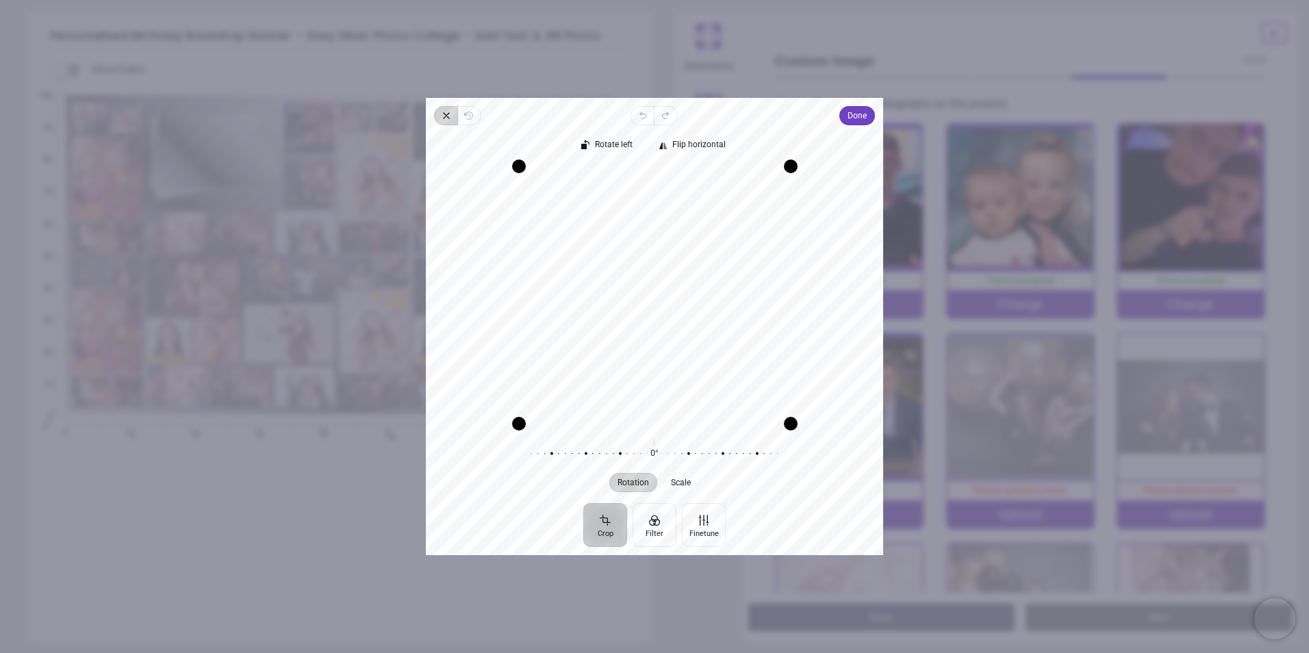
click at [444, 118] on icon "button" at bounding box center [446, 115] width 11 height 11
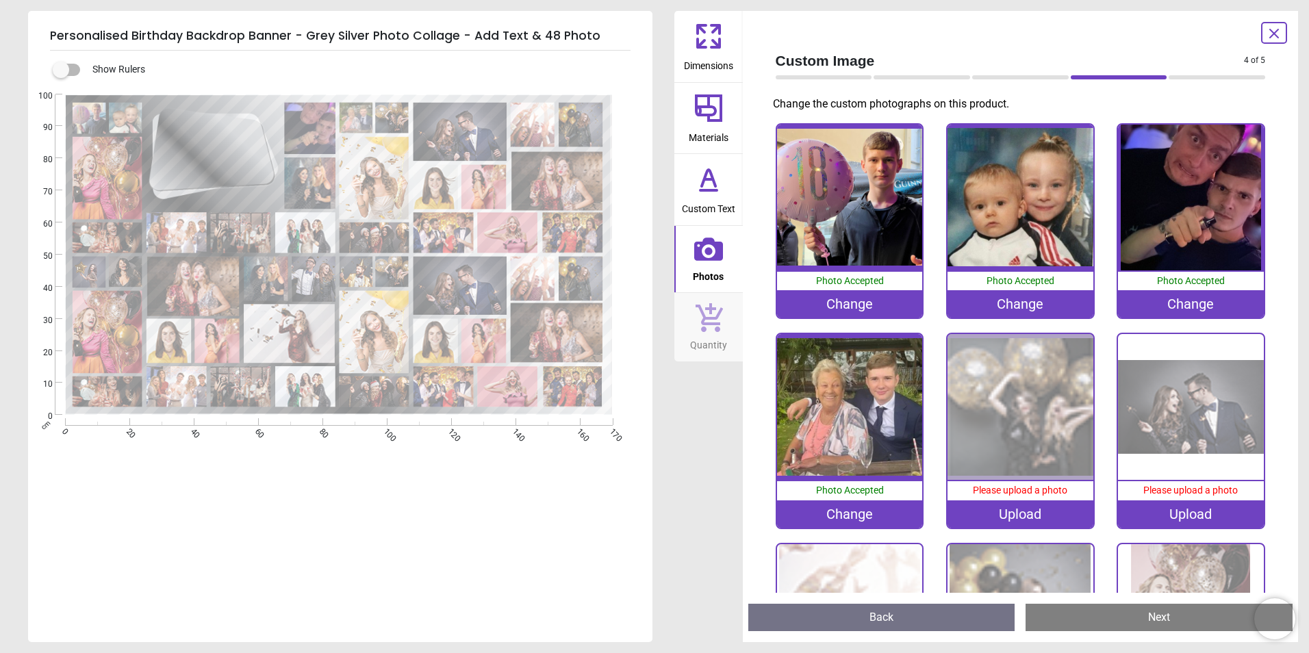
click at [1023, 513] on div "Upload" at bounding box center [1020, 513] width 146 height 27
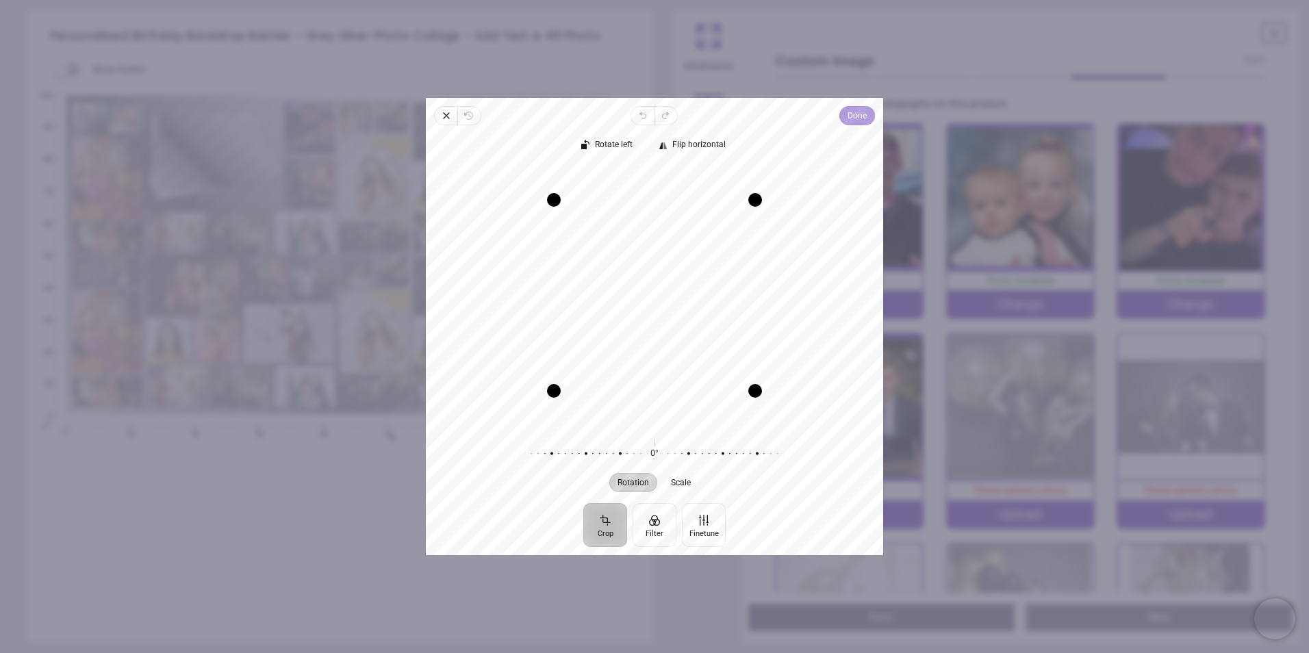
click at [862, 120] on span "Done" at bounding box center [856, 115] width 19 height 16
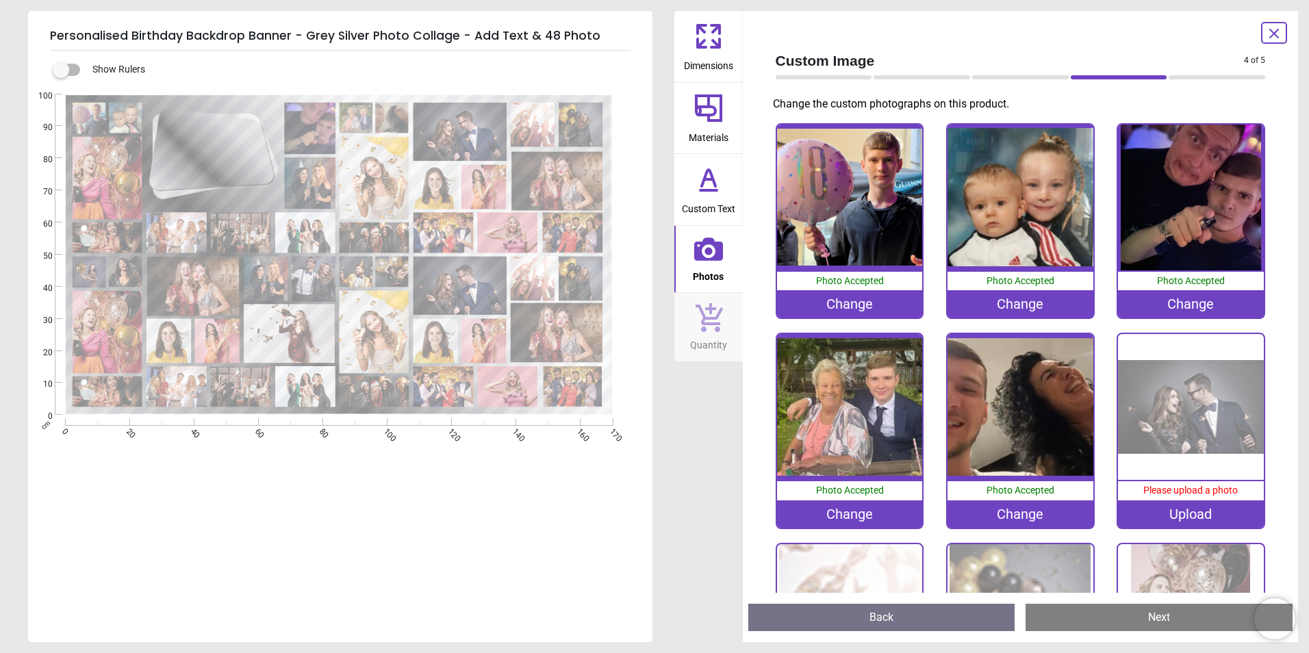
click at [1155, 509] on div "Upload" at bounding box center [1191, 513] width 146 height 27
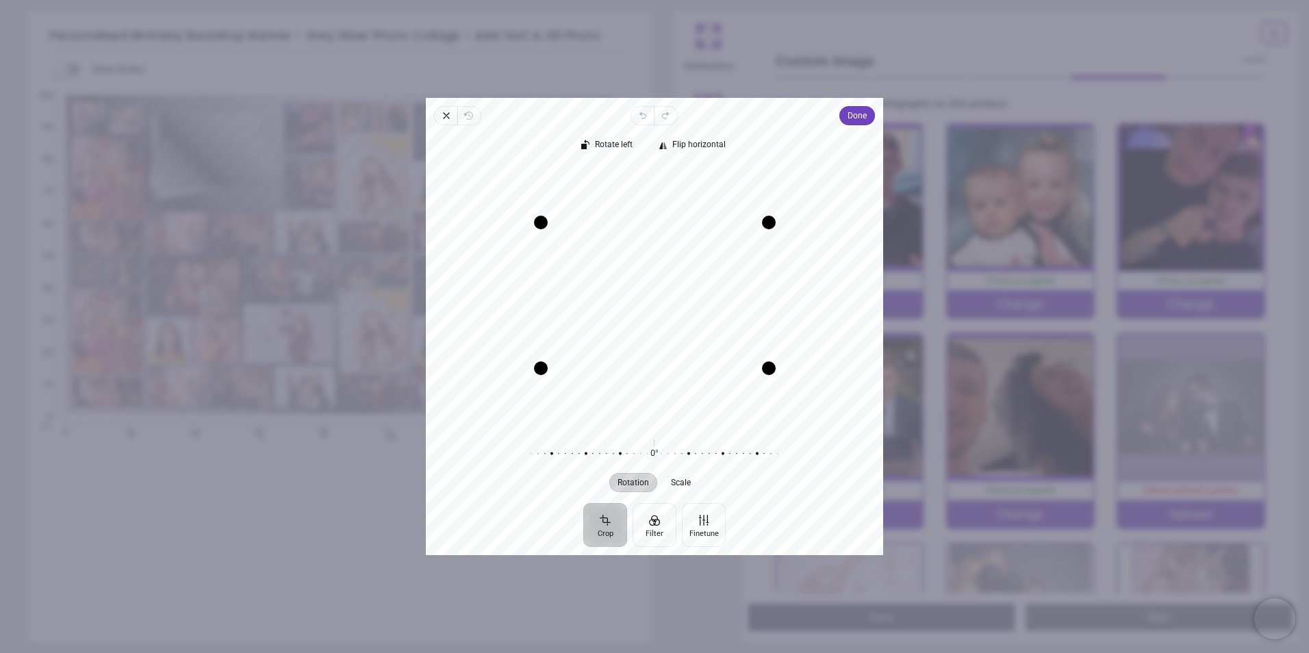
drag, startPoint x: 678, startPoint y: 323, endPoint x: 678, endPoint y: 344, distance: 21.2
click at [678, 344] on div "Recenter" at bounding box center [654, 294] width 435 height 257
drag, startPoint x: 769, startPoint y: 370, endPoint x: 771, endPoint y: 381, distance: 11.1
click at [771, 379] on div "Drag corner br" at bounding box center [775, 373] width 14 height 14
click at [733, 348] on div "Recenter" at bounding box center [654, 294] width 435 height 257
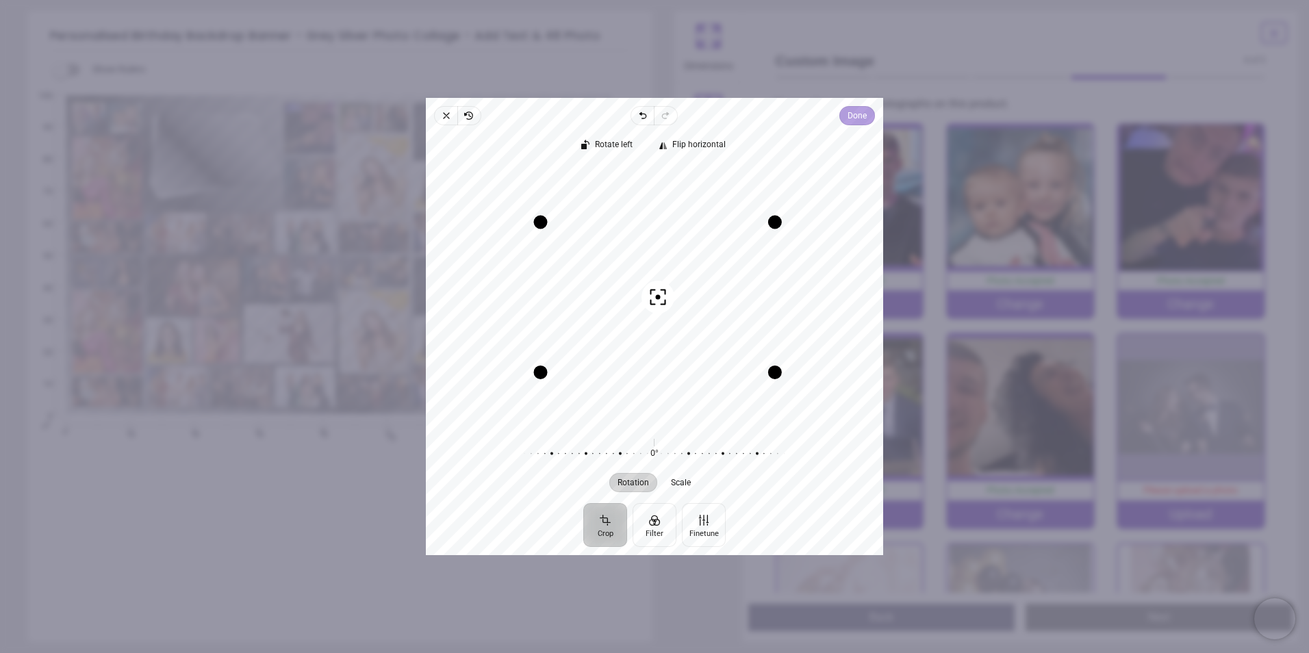
click at [852, 116] on span "Done" at bounding box center [856, 115] width 19 height 16
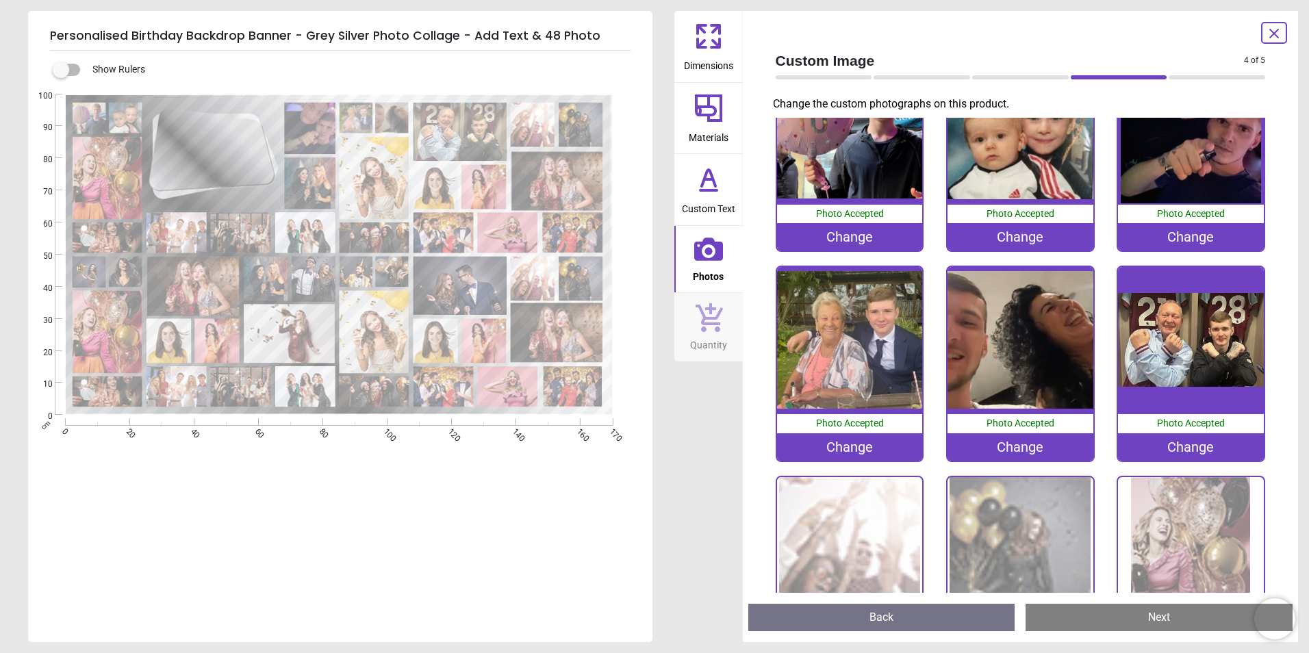
scroll to position [205, 0]
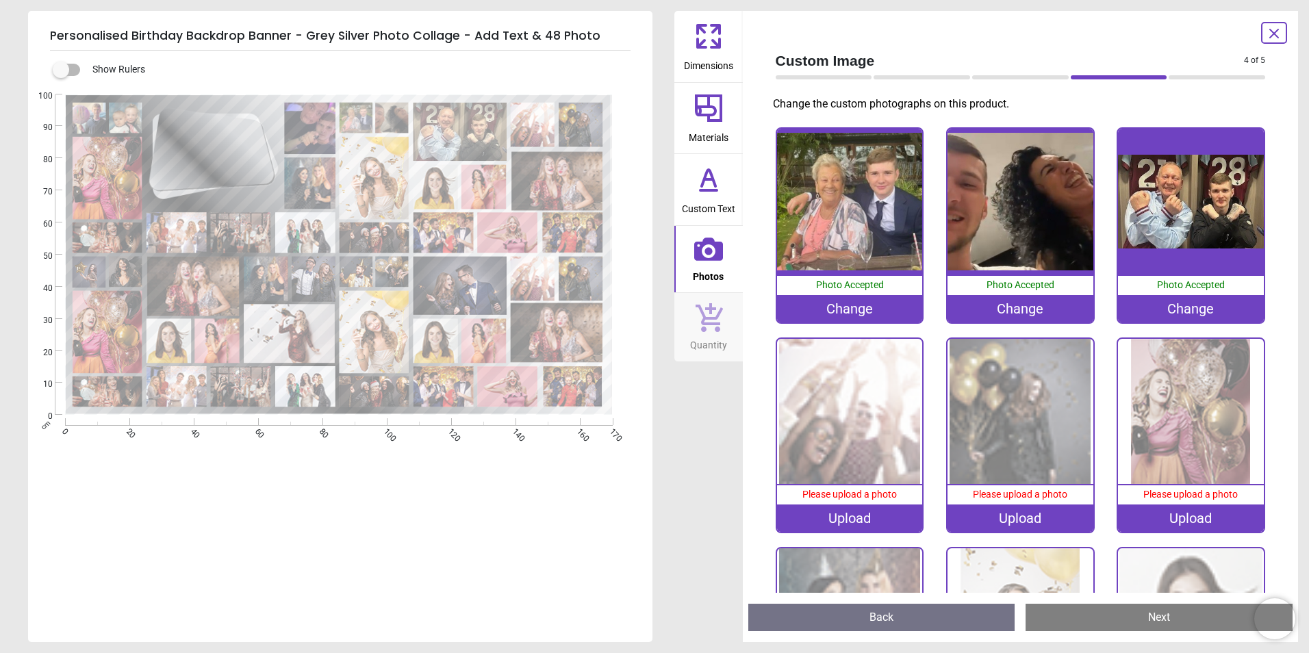
click at [876, 507] on div "Upload" at bounding box center [850, 517] width 146 height 27
click at [871, 514] on div "Upload" at bounding box center [850, 517] width 146 height 27
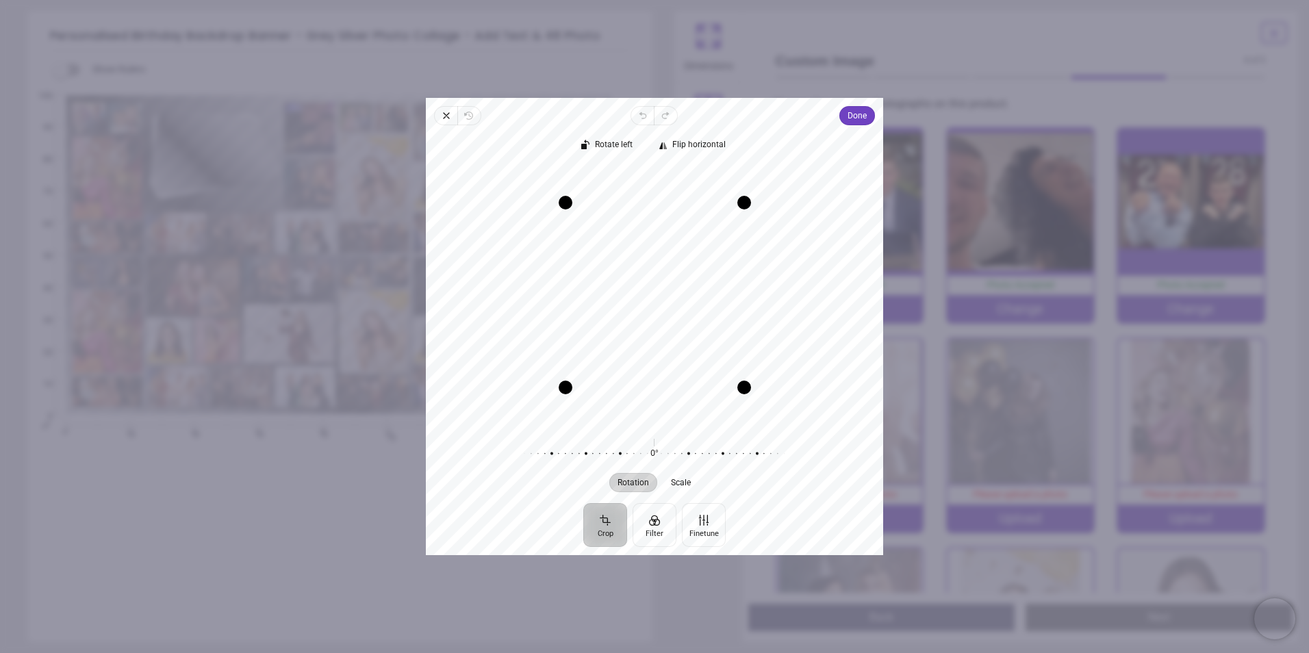
drag, startPoint x: 667, startPoint y: 296, endPoint x: 672, endPoint y: 327, distance: 30.5
click at [672, 327] on div "Recenter" at bounding box center [654, 294] width 435 height 257
click at [856, 118] on span "Done" at bounding box center [856, 115] width 19 height 16
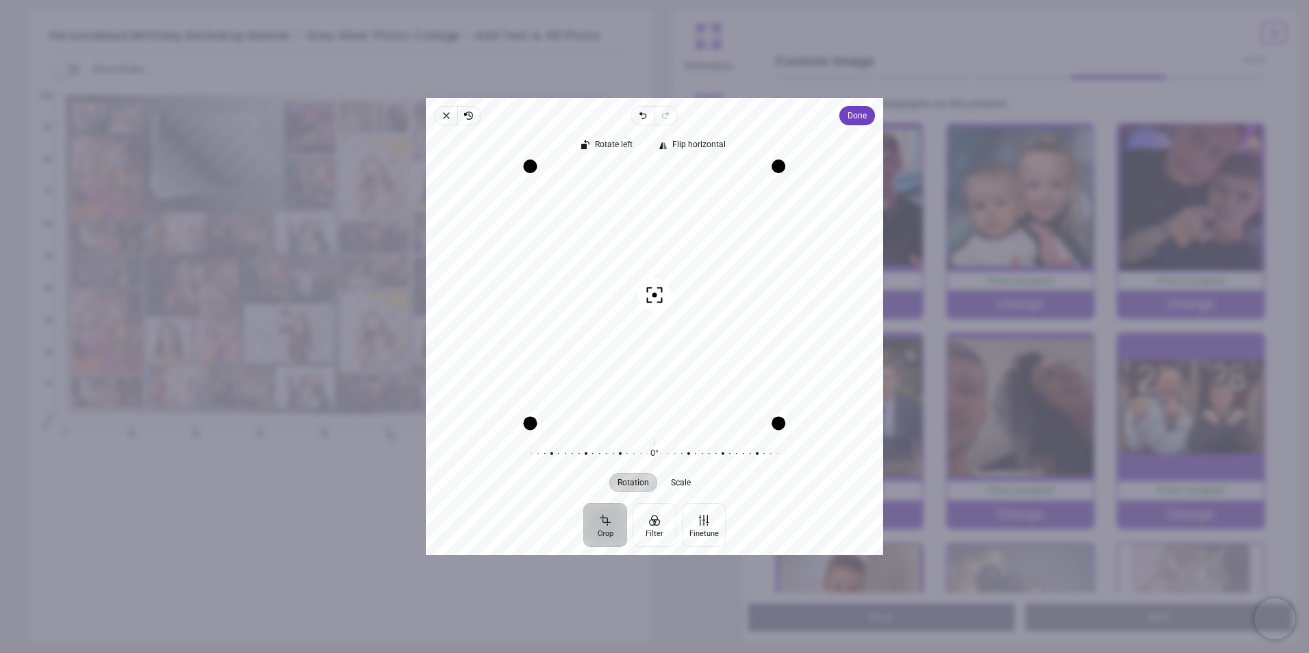
scroll to position [205, 0]
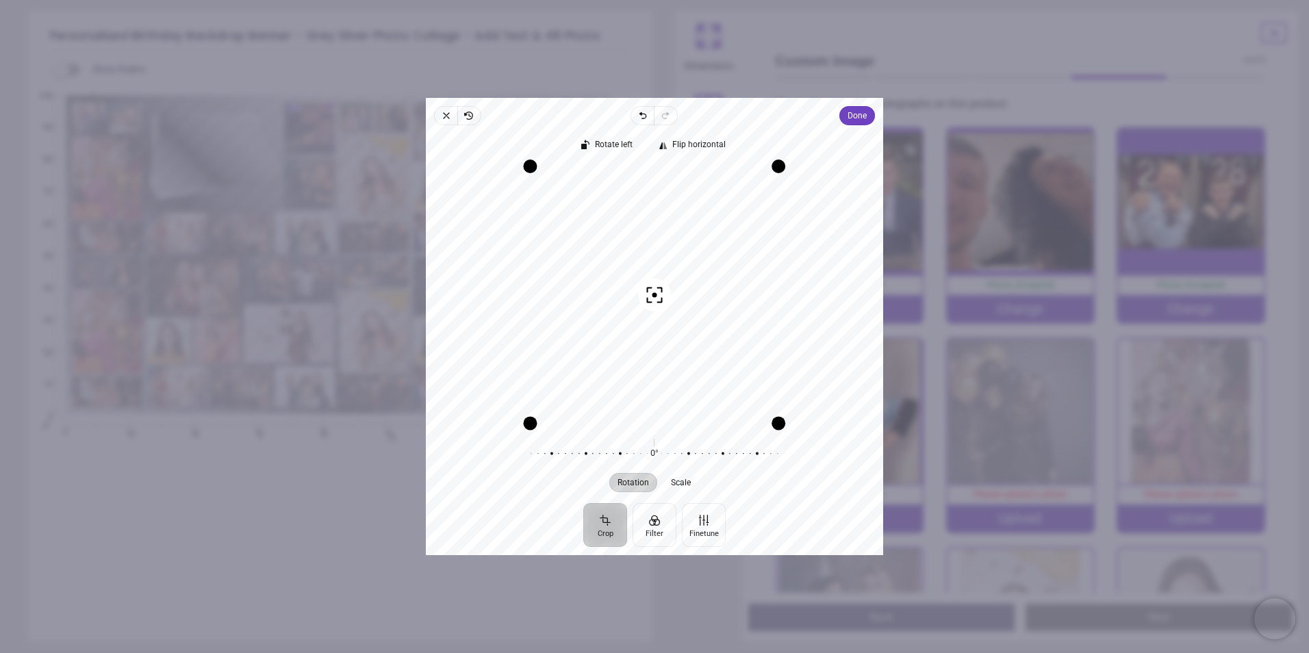
click at [441, 116] on span "Close" at bounding box center [445, 115] width 23 height 19
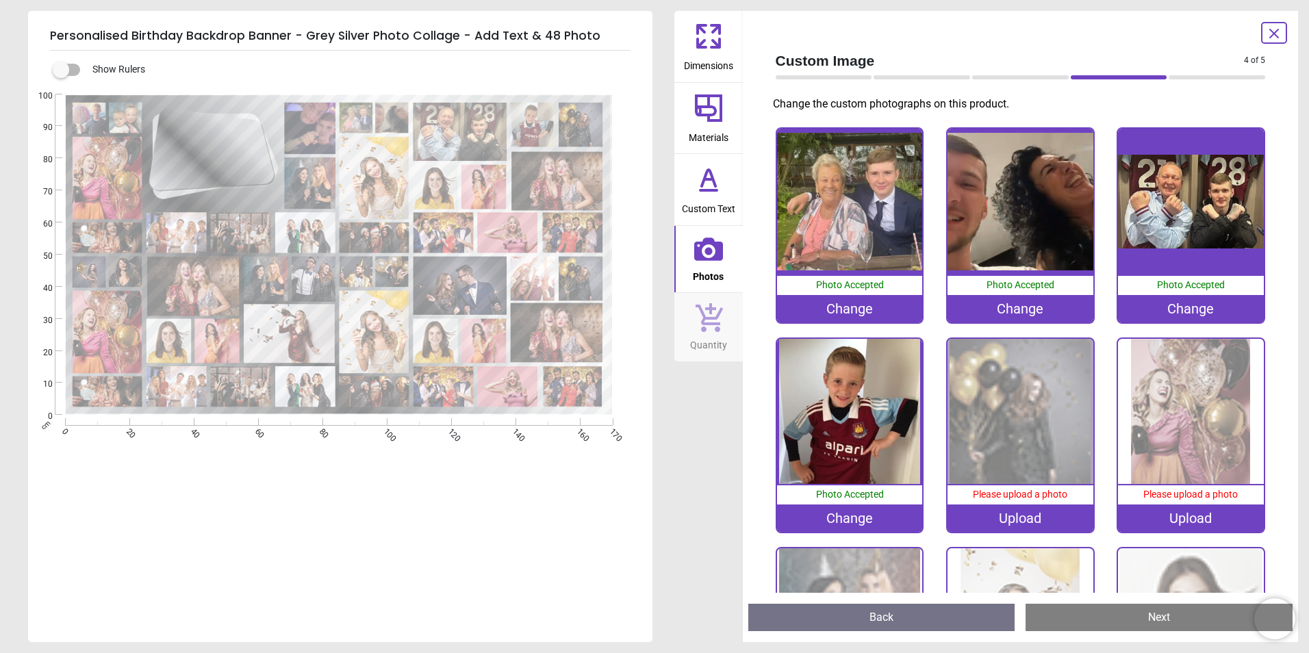
scroll to position [411, 0]
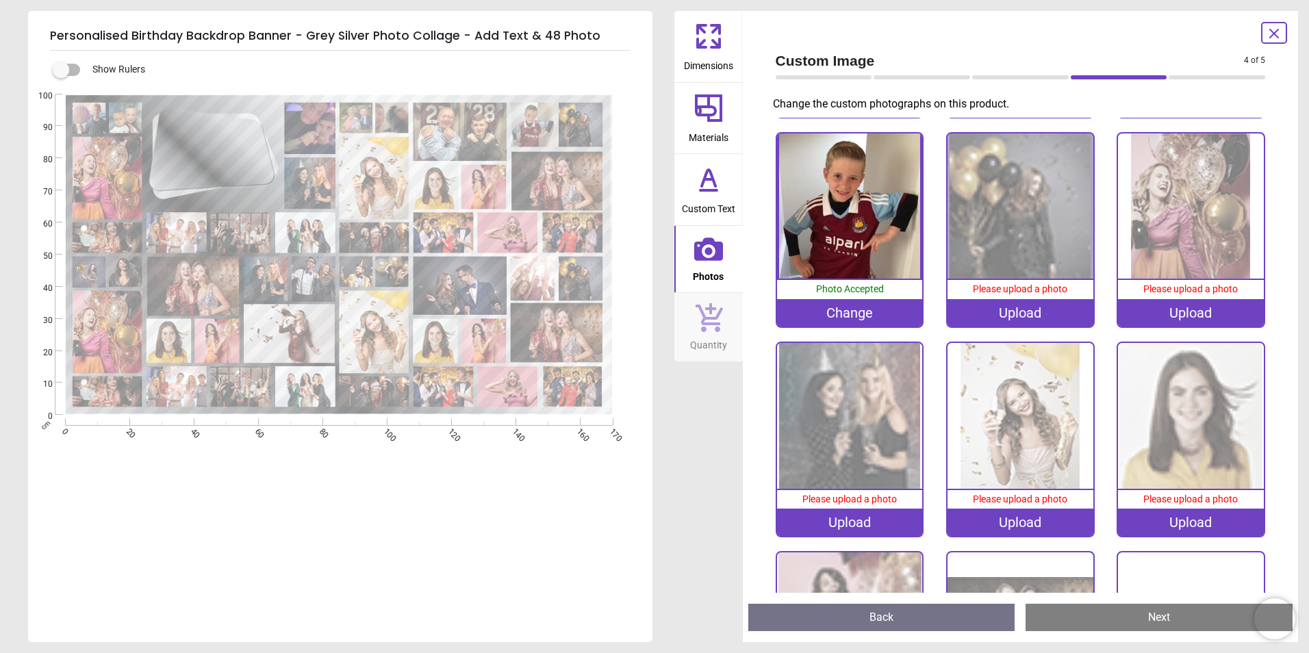
click at [110, 238] on image at bounding box center [108, 237] width 70 height 31
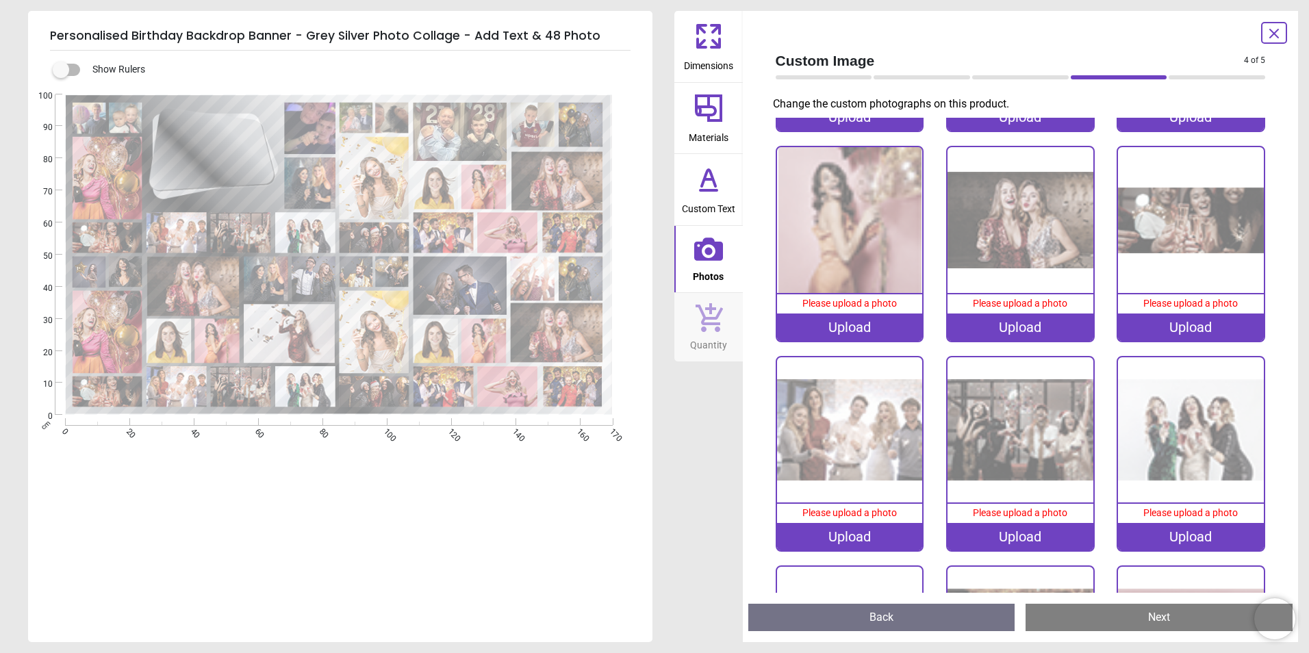
scroll to position [838, 0]
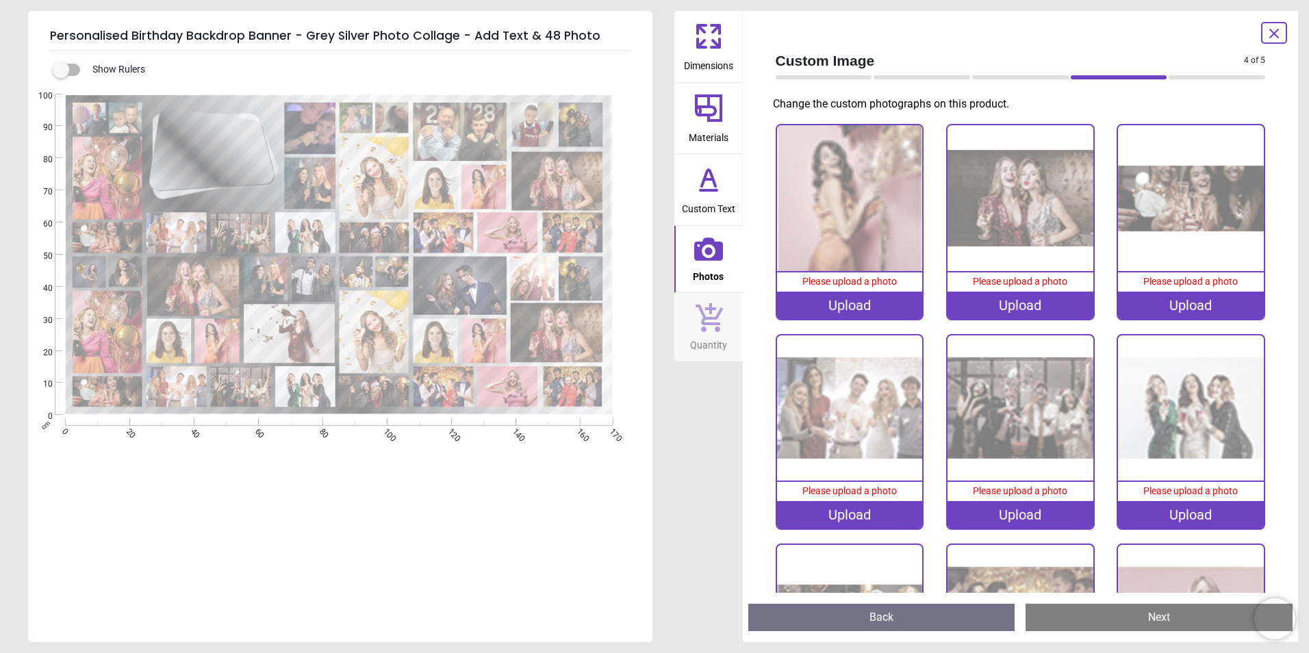
click at [391, 190] on image at bounding box center [375, 177] width 70 height 83
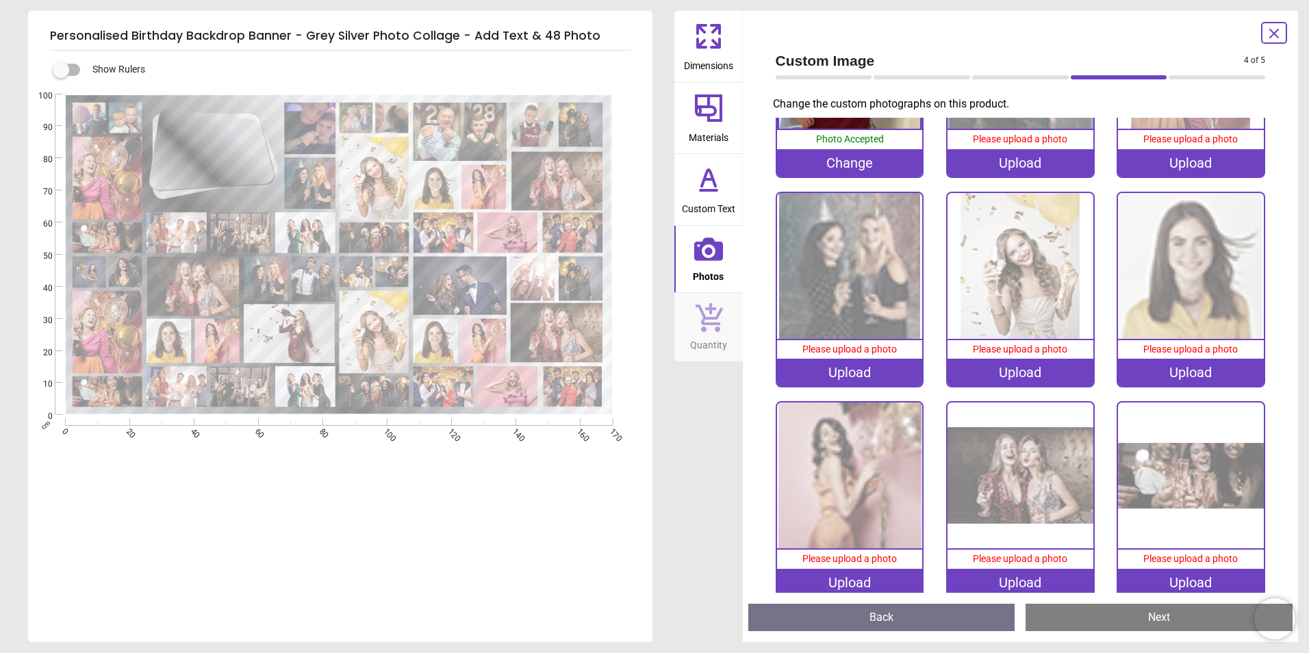
scroll to position [561, 0]
click at [385, 205] on image at bounding box center [375, 177] width 70 height 83
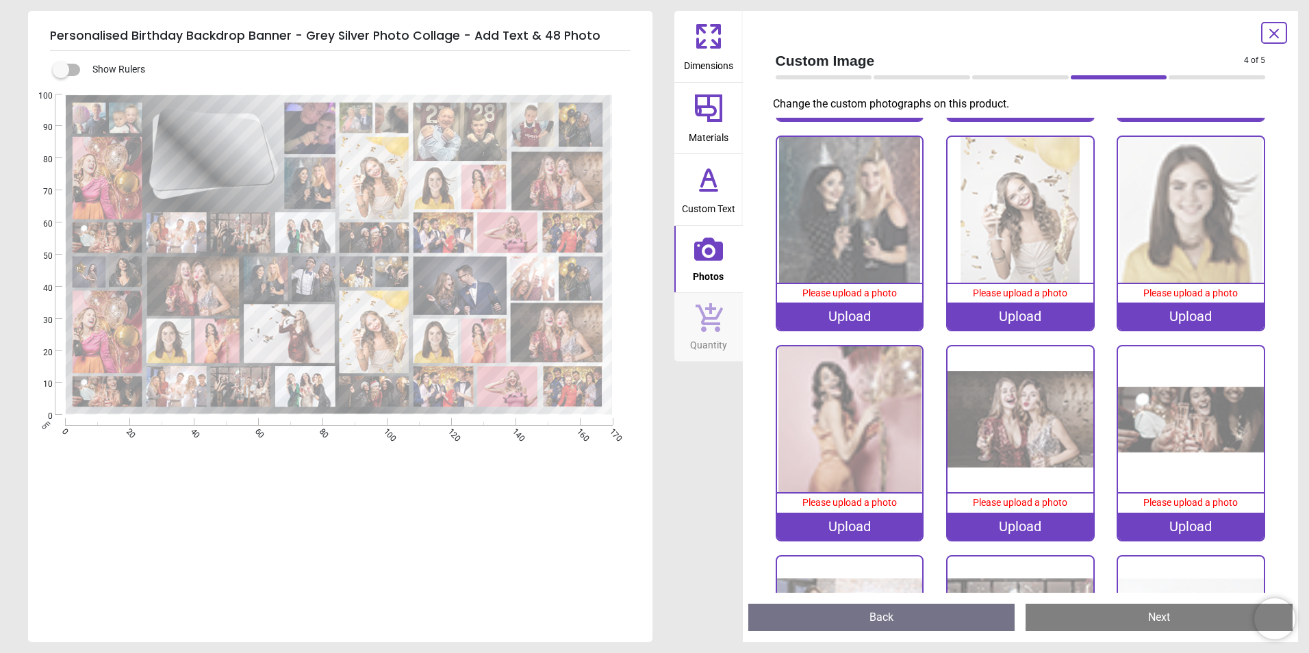
scroll to position [630, 0]
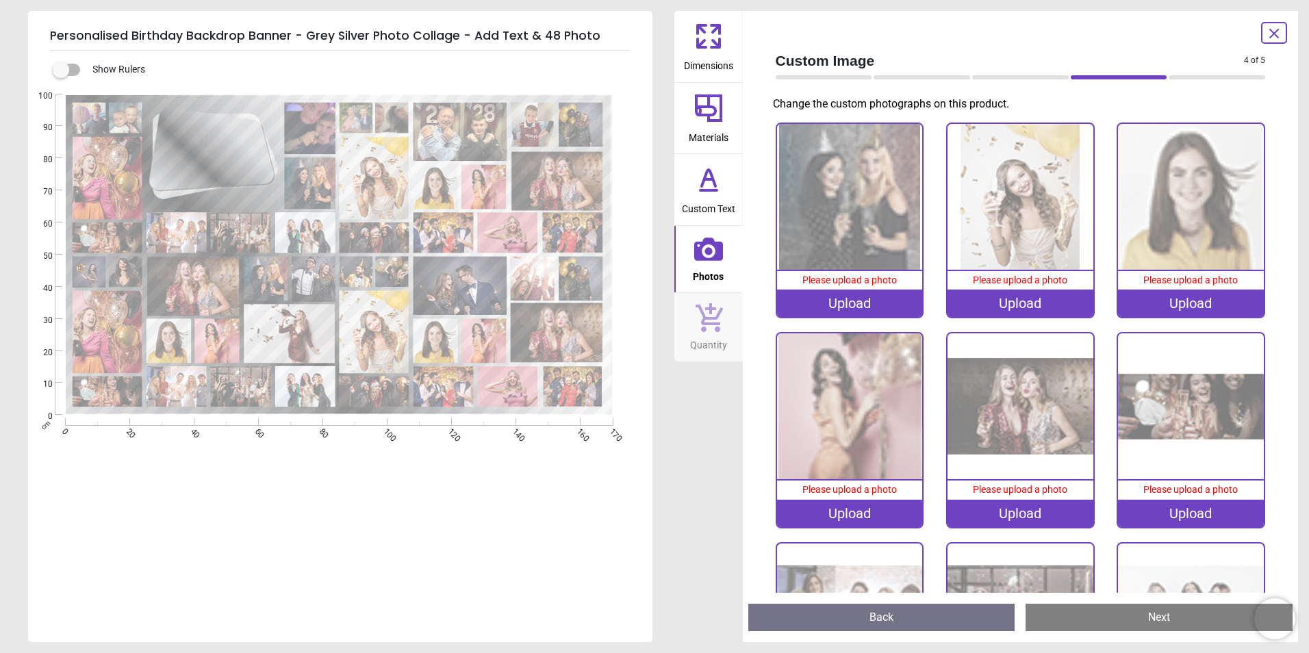
click at [847, 301] on div "Upload" at bounding box center [850, 303] width 146 height 27
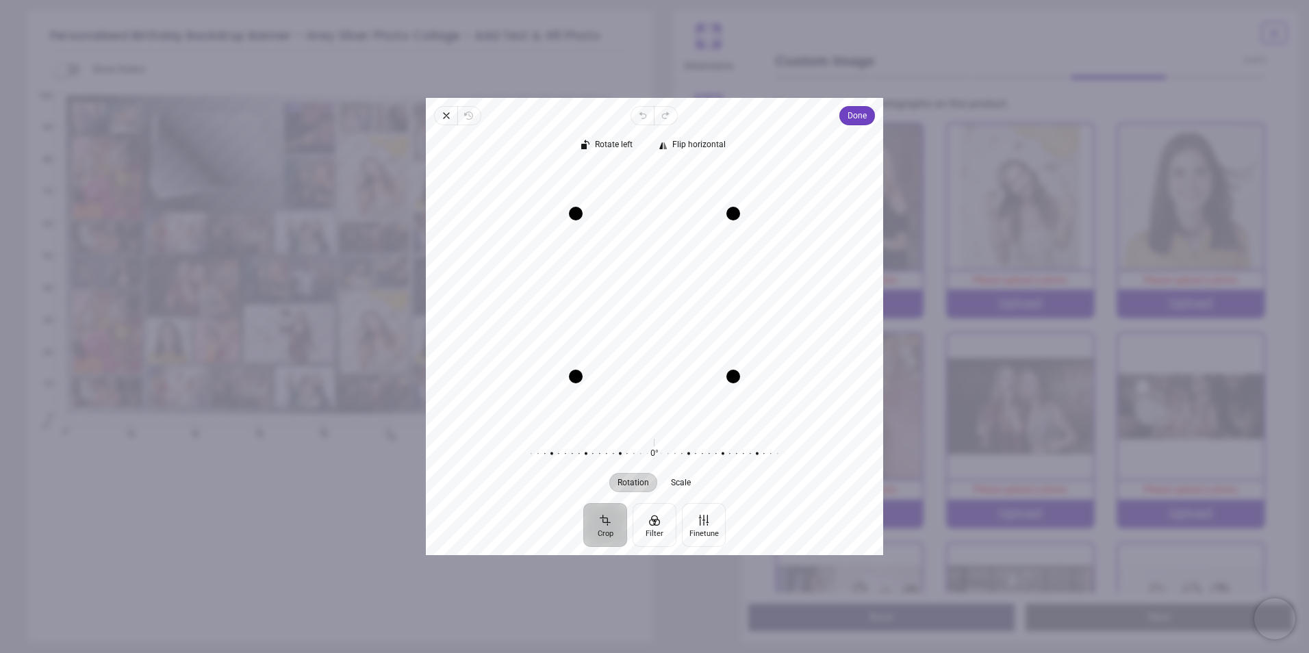
drag, startPoint x: 681, startPoint y: 299, endPoint x: 681, endPoint y: 327, distance: 28.1
click at [681, 327] on div "Recenter" at bounding box center [654, 294] width 435 height 257
click at [861, 111] on span "Done" at bounding box center [856, 115] width 19 height 16
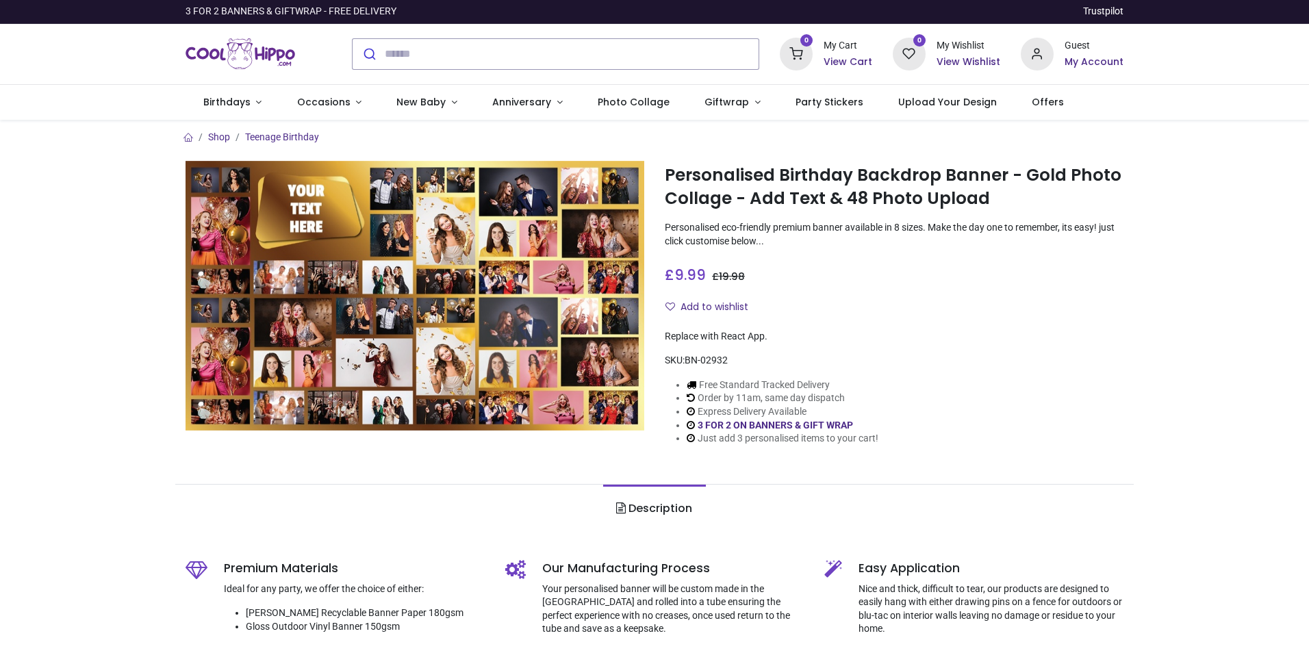
drag, startPoint x: 303, startPoint y: 495, endPoint x: 385, endPoint y: 435, distance: 101.9
click at [303, 496] on ul "Description" at bounding box center [654, 508] width 958 height 49
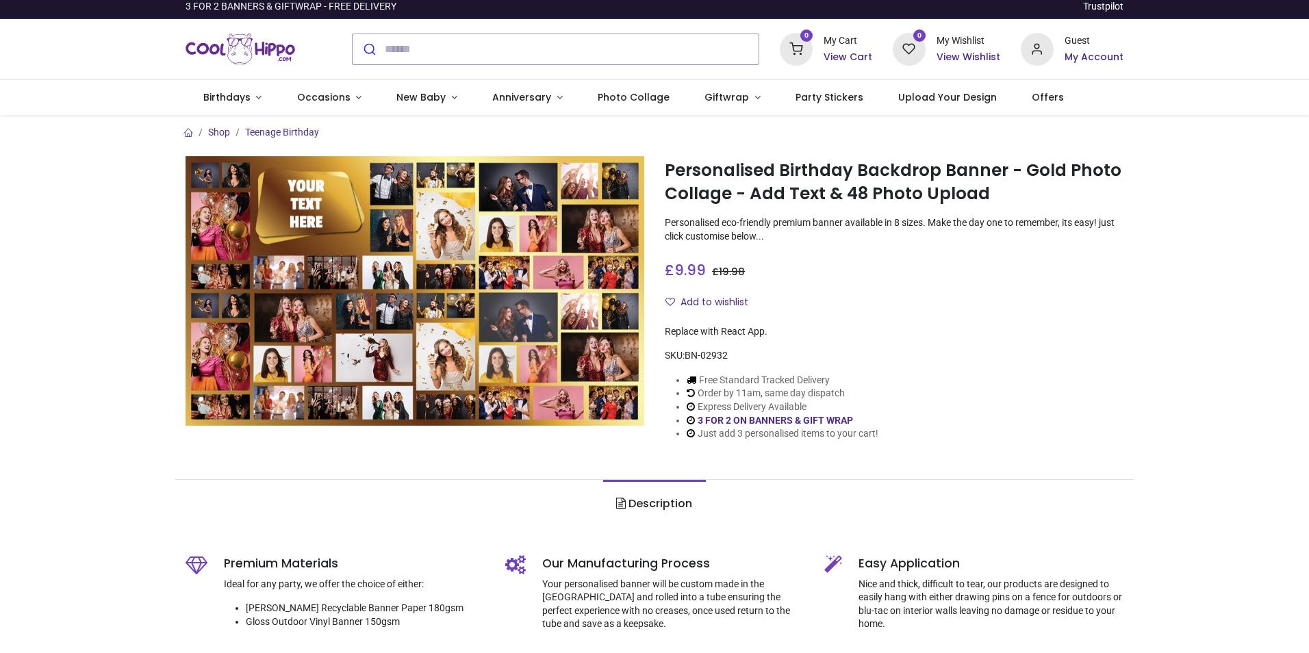
scroll to position [4, 0]
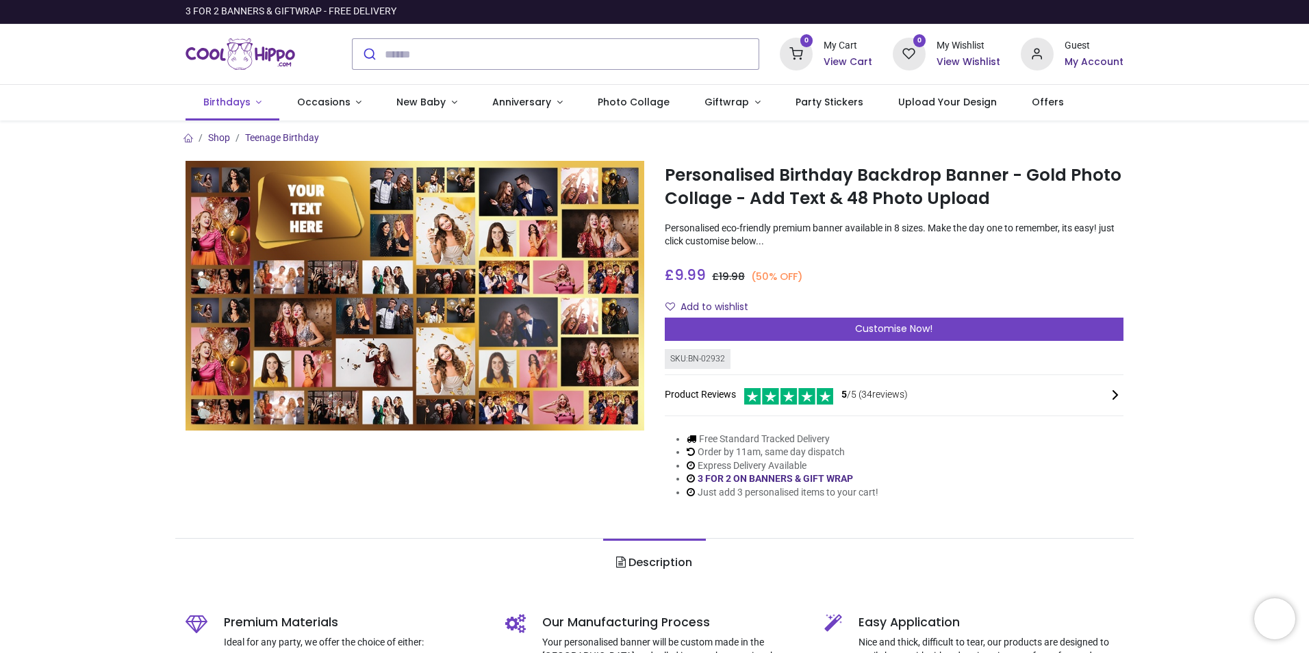
click at [222, 107] on span "Birthdays" at bounding box center [226, 102] width 47 height 14
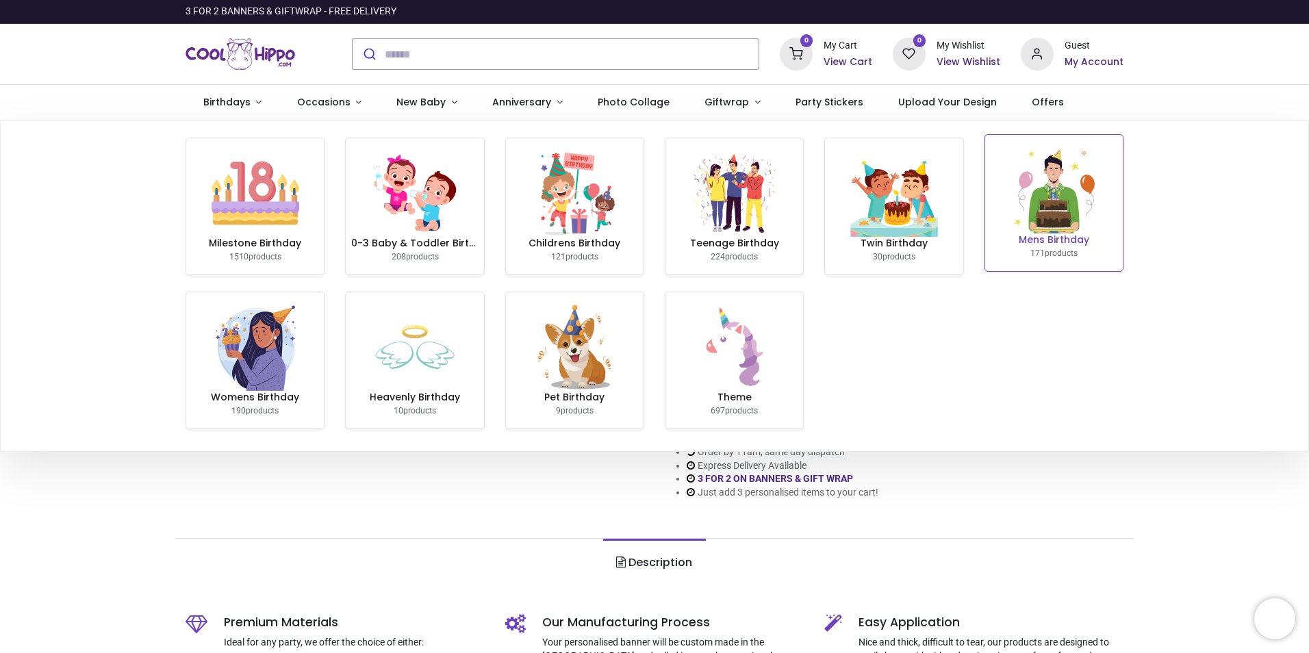
click at [1088, 245] on h6 "Mens Birthday" at bounding box center [1053, 240] width 127 height 14
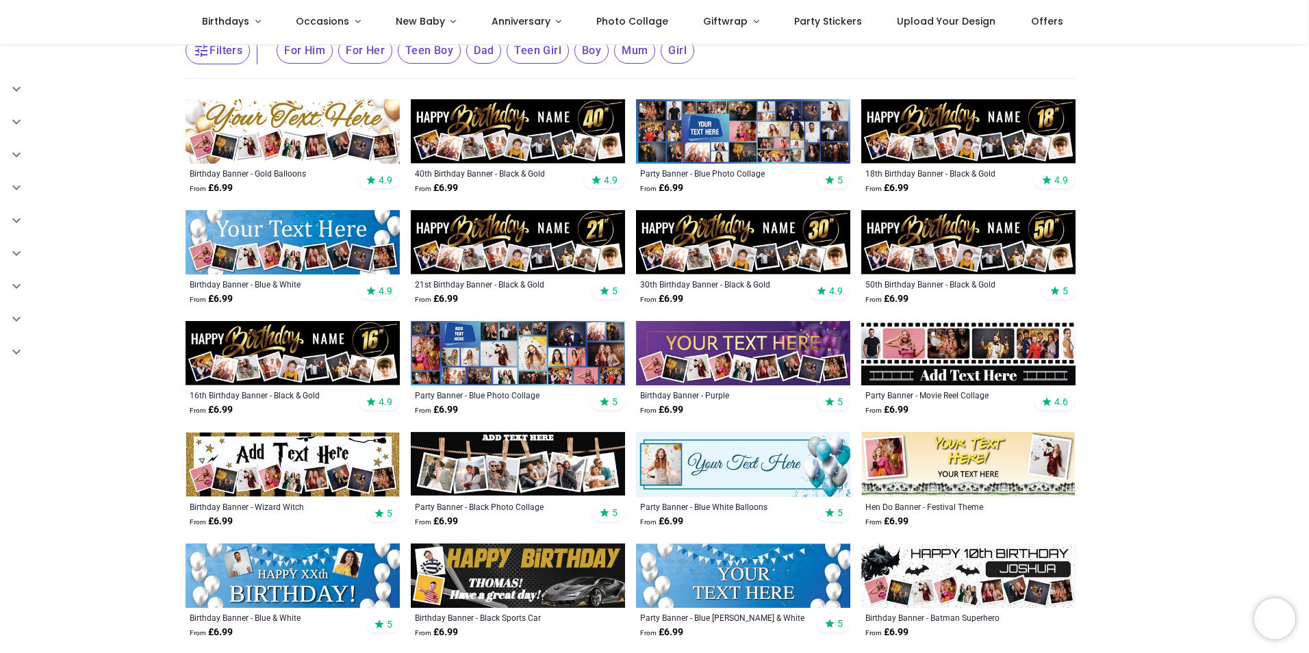
scroll to position [229, 0]
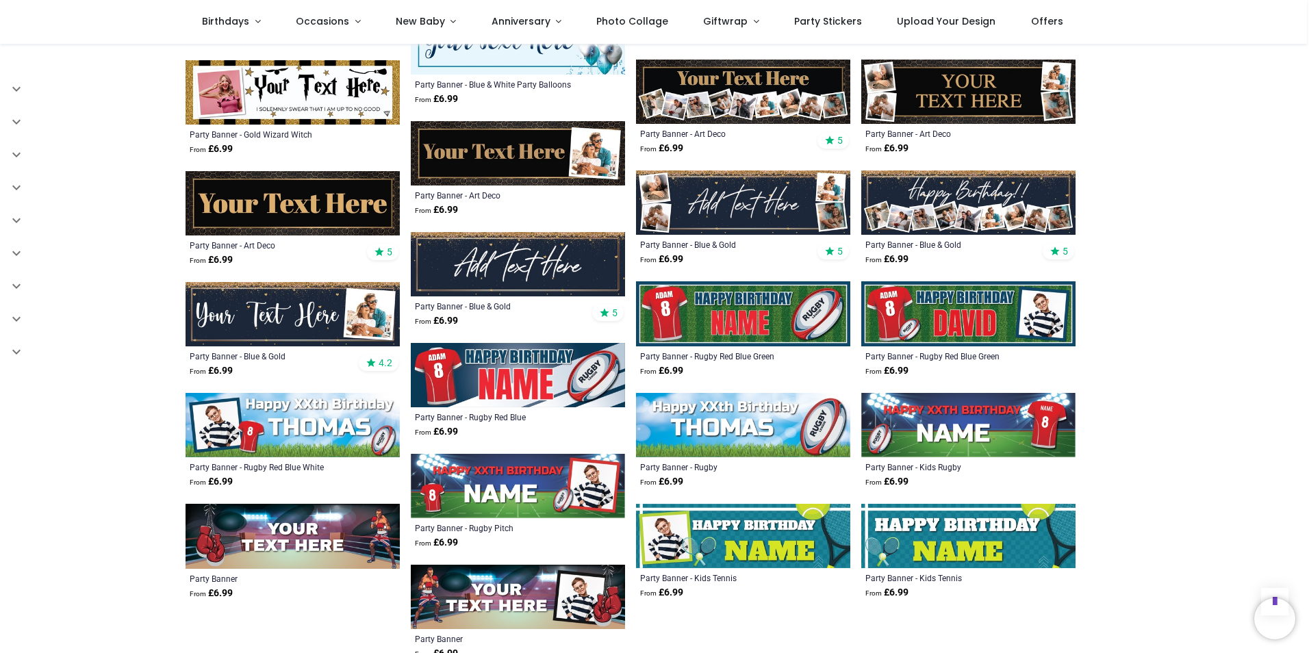
scroll to position [2214, 0]
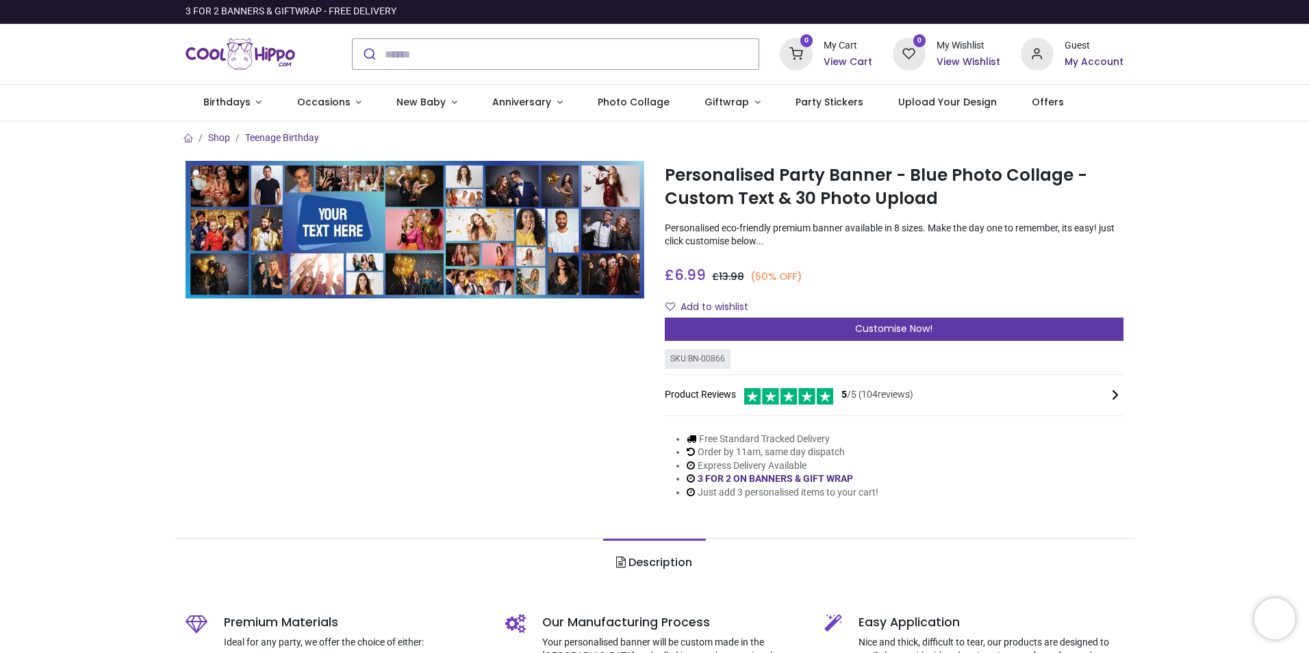
click at [887, 333] on span "Customise Now!" at bounding box center [893, 329] width 77 height 14
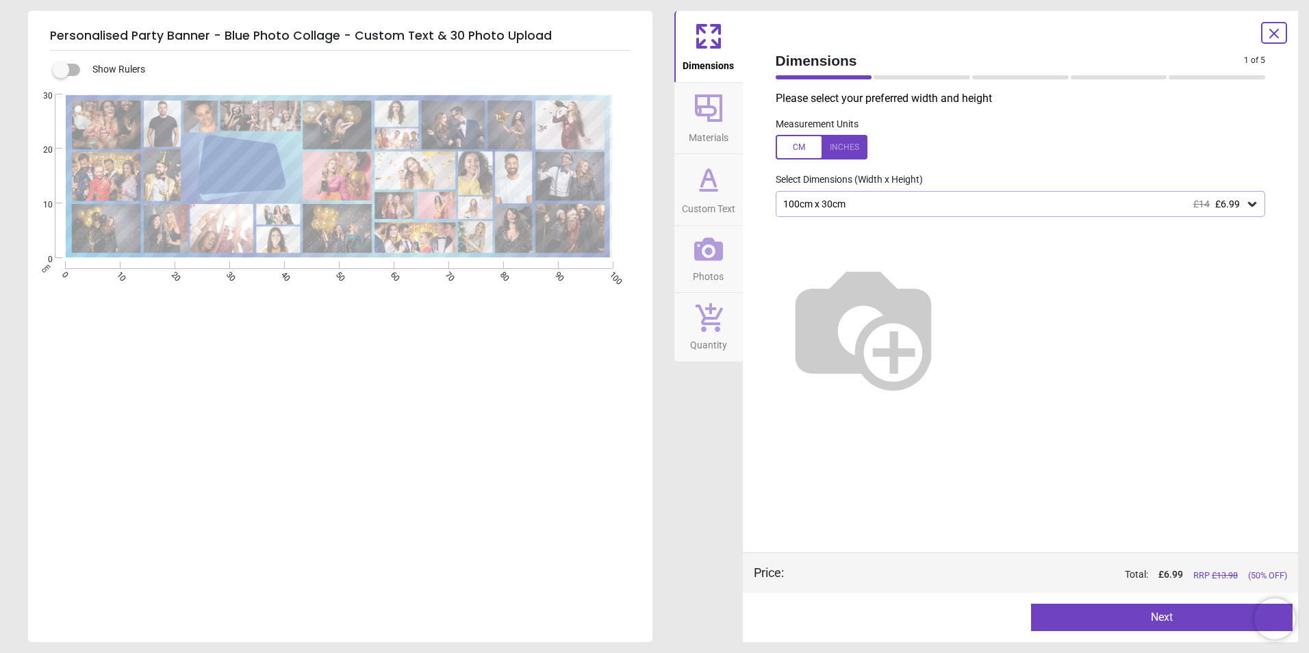
click at [954, 205] on div "100cm x 30cm £14 £6.99" at bounding box center [1014, 205] width 464 height 12
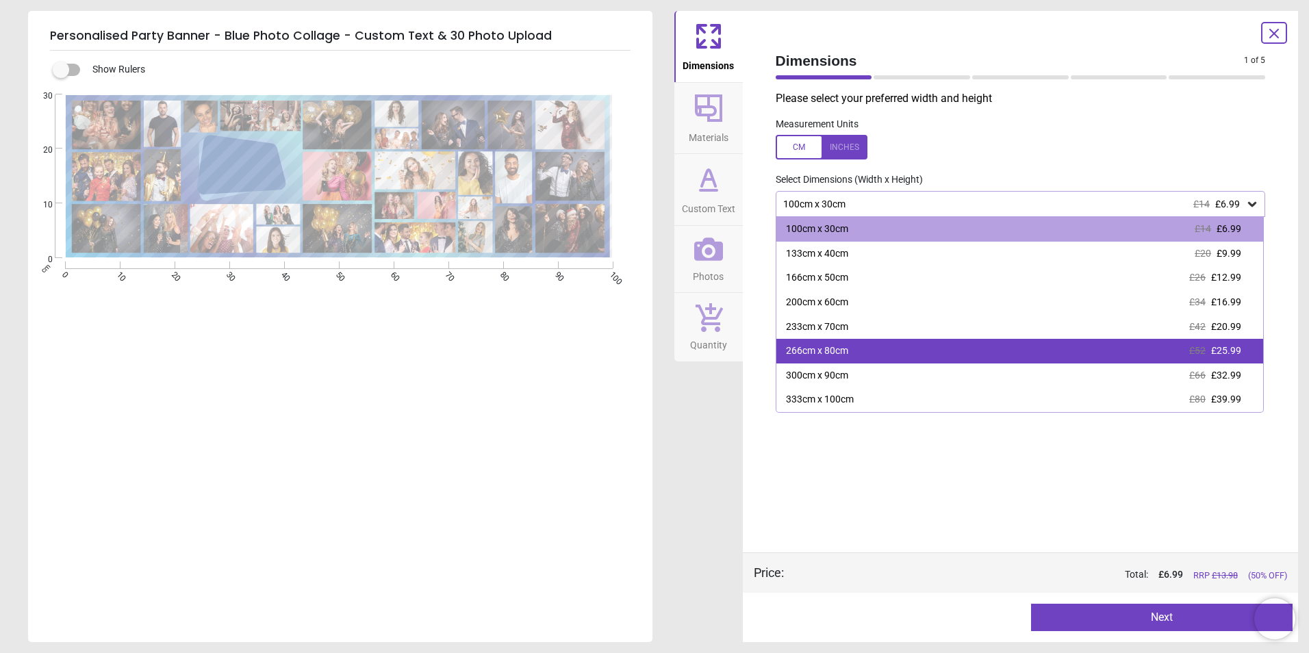
click at [857, 349] on div "266cm x 80cm £52 £25.99" at bounding box center [1019, 351] width 487 height 25
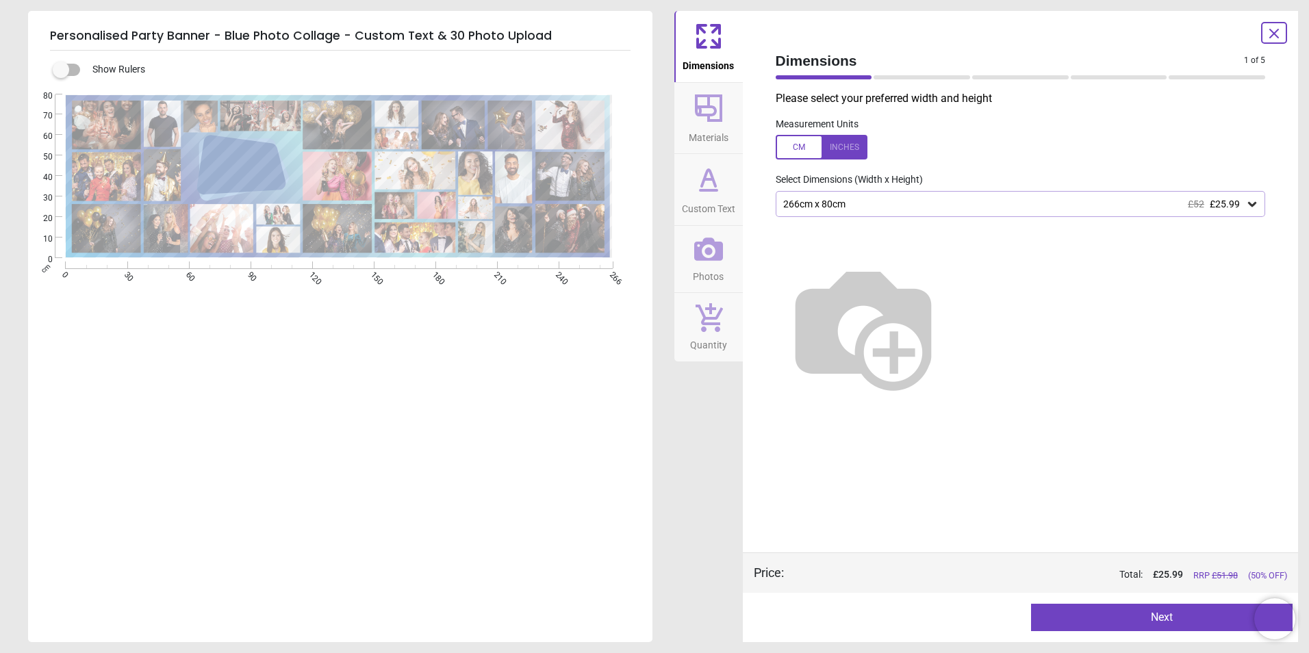
click at [890, 200] on div "266cm x 80cm £52 £25.99" at bounding box center [1014, 205] width 464 height 12
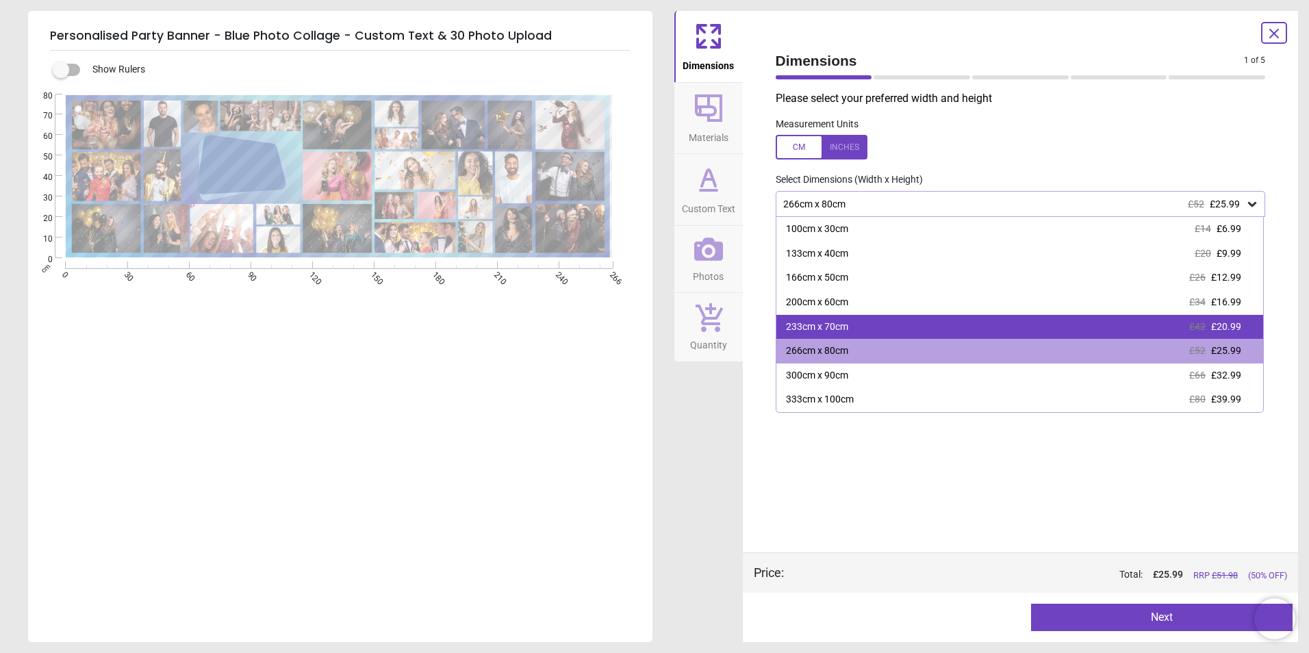
click at [839, 324] on div "233cm x 70cm" at bounding box center [817, 327] width 62 height 14
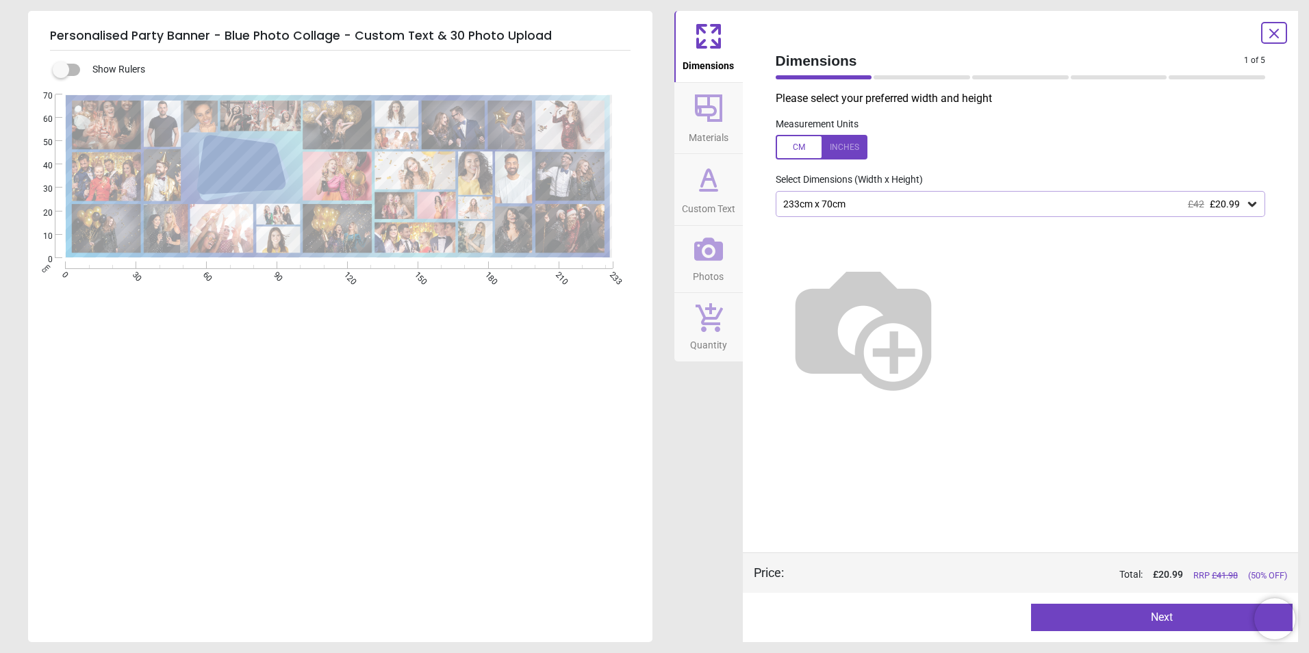
click at [848, 202] on div "233cm x 70cm £42 £20.99" at bounding box center [1014, 205] width 464 height 12
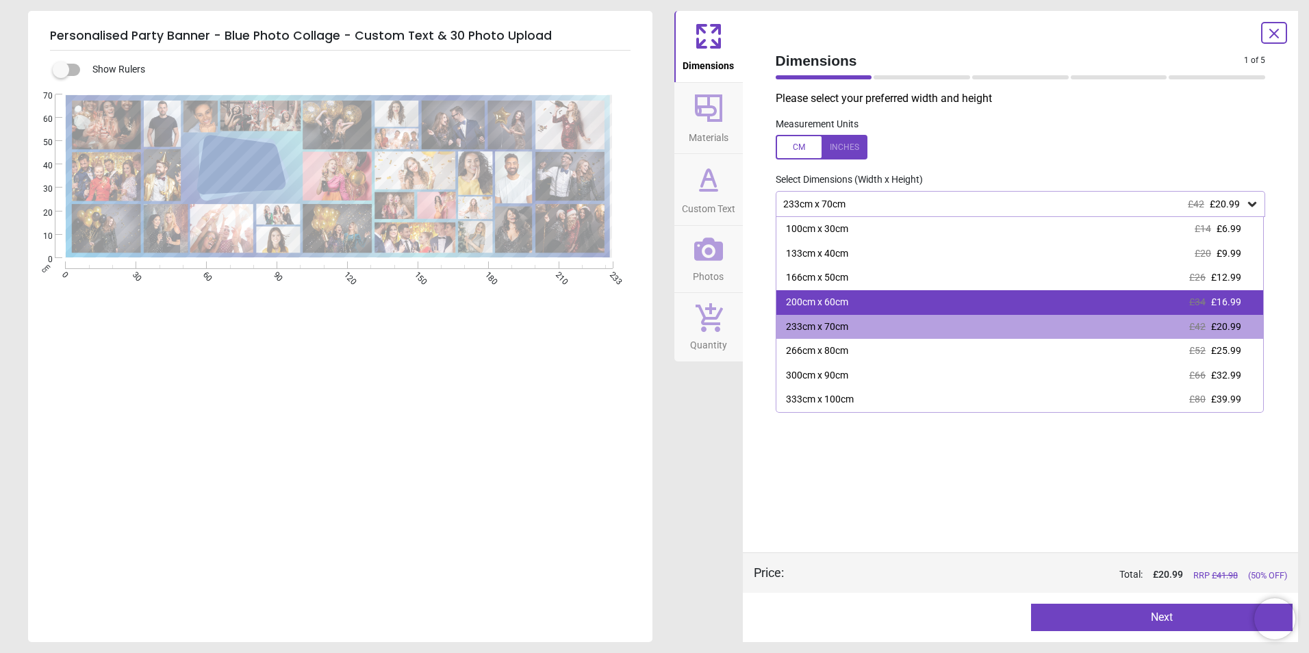
click at [857, 309] on div "200cm x 60cm £34 £16.99" at bounding box center [1019, 302] width 487 height 25
